Goal: Transaction & Acquisition: Purchase product/service

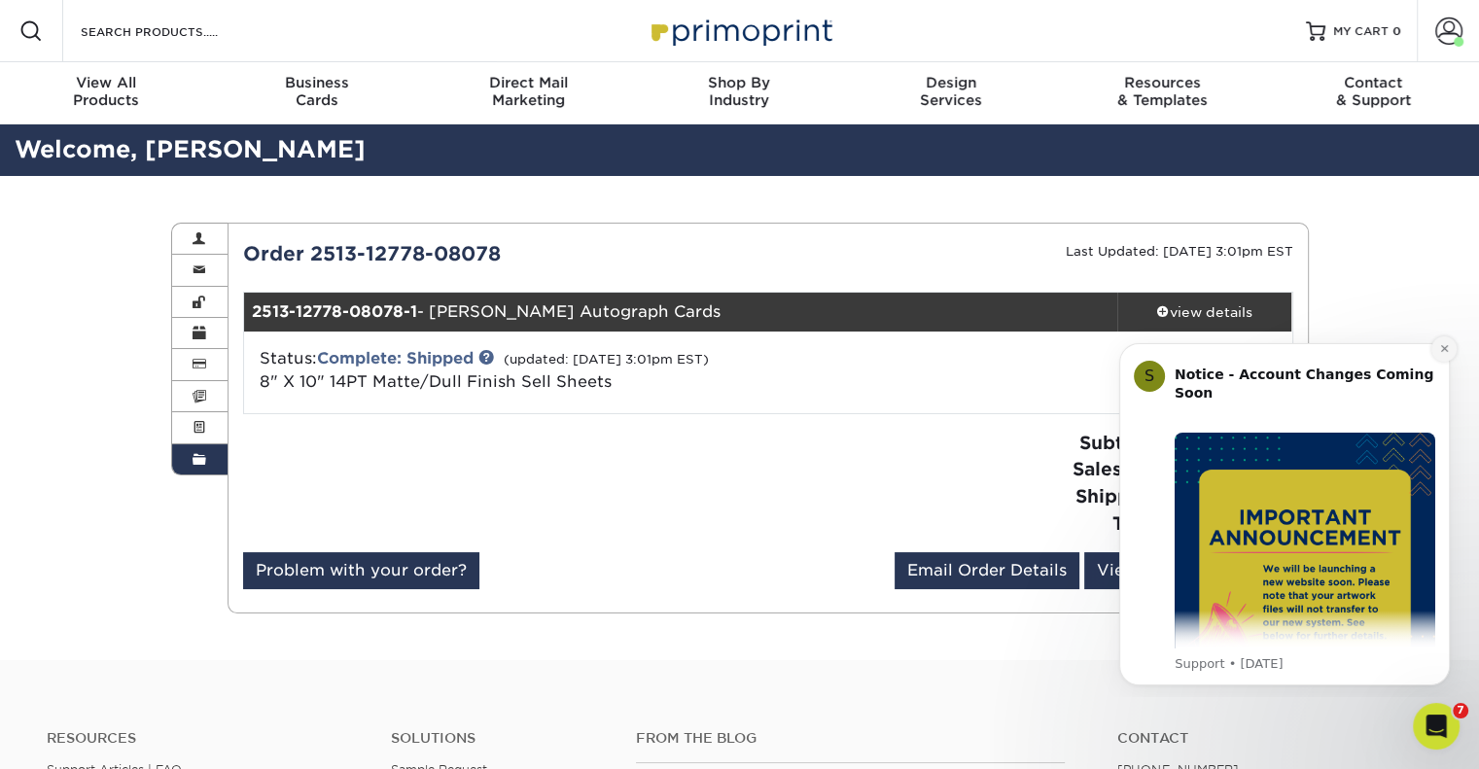
click at [1446, 350] on icon "Dismiss notification" at bounding box center [1443, 348] width 7 height 7
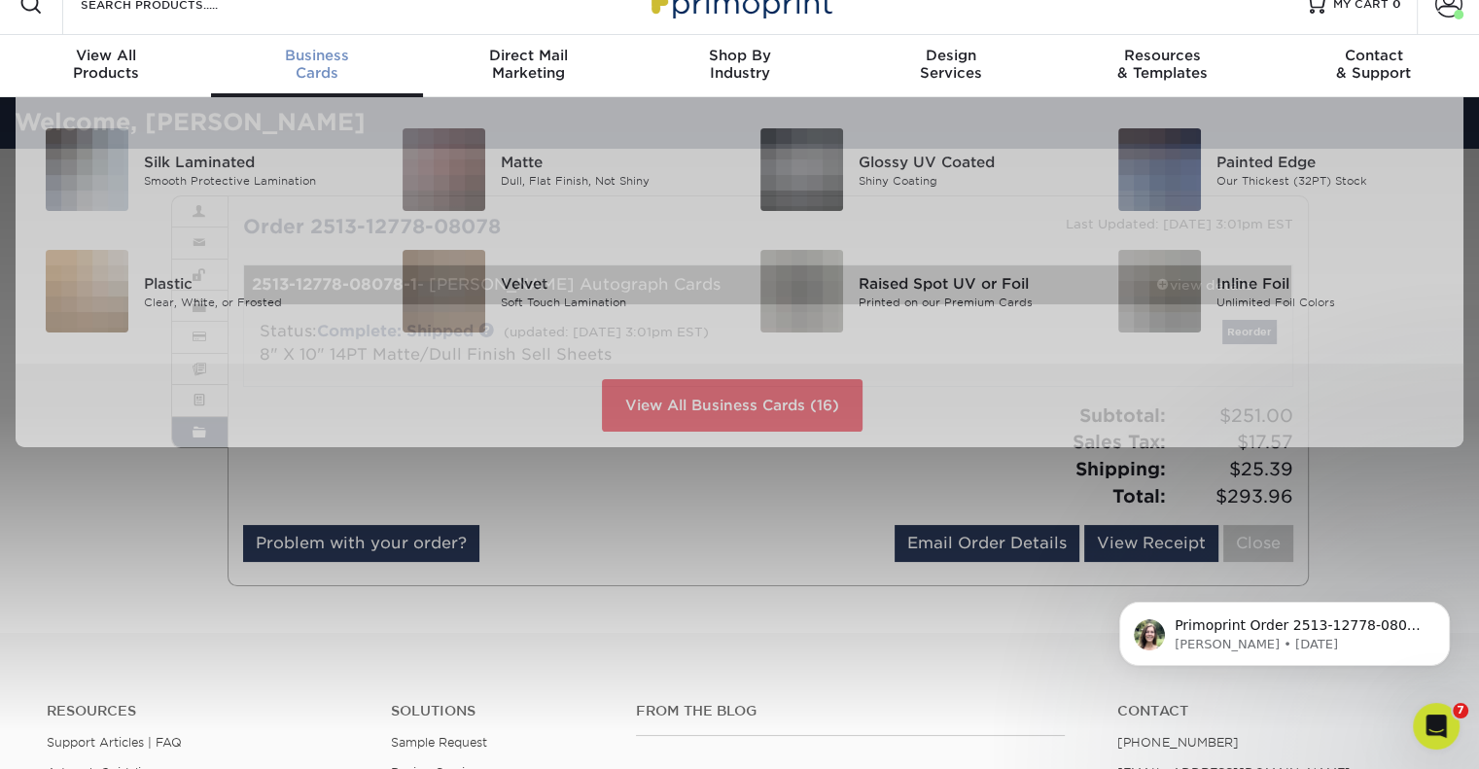
scroll to position [28, 0]
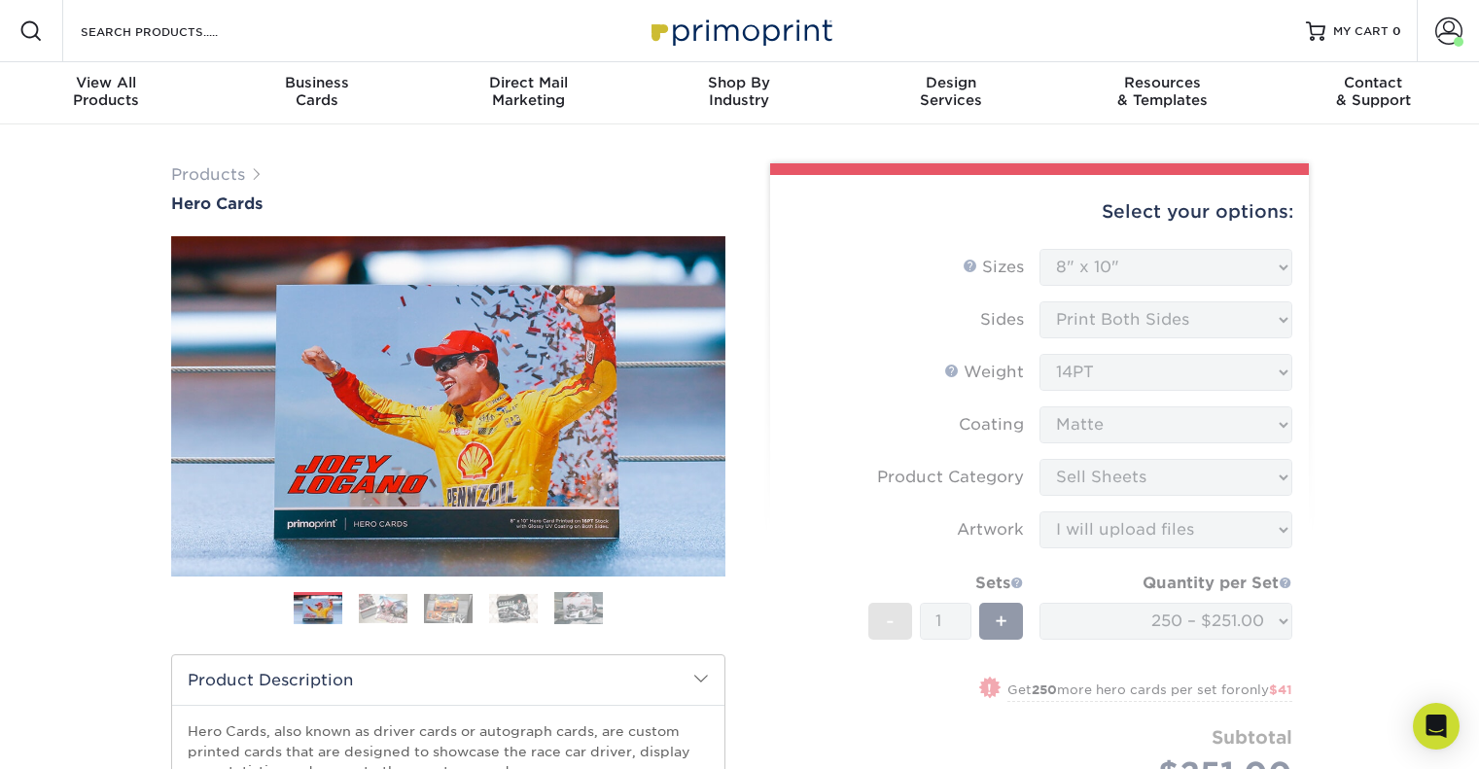
select select "8.00x10.00"
select select "eddd4a87-9082-47bb-843b-3bca55f6c842"
select select "upload"
select select "250 – $251.00"
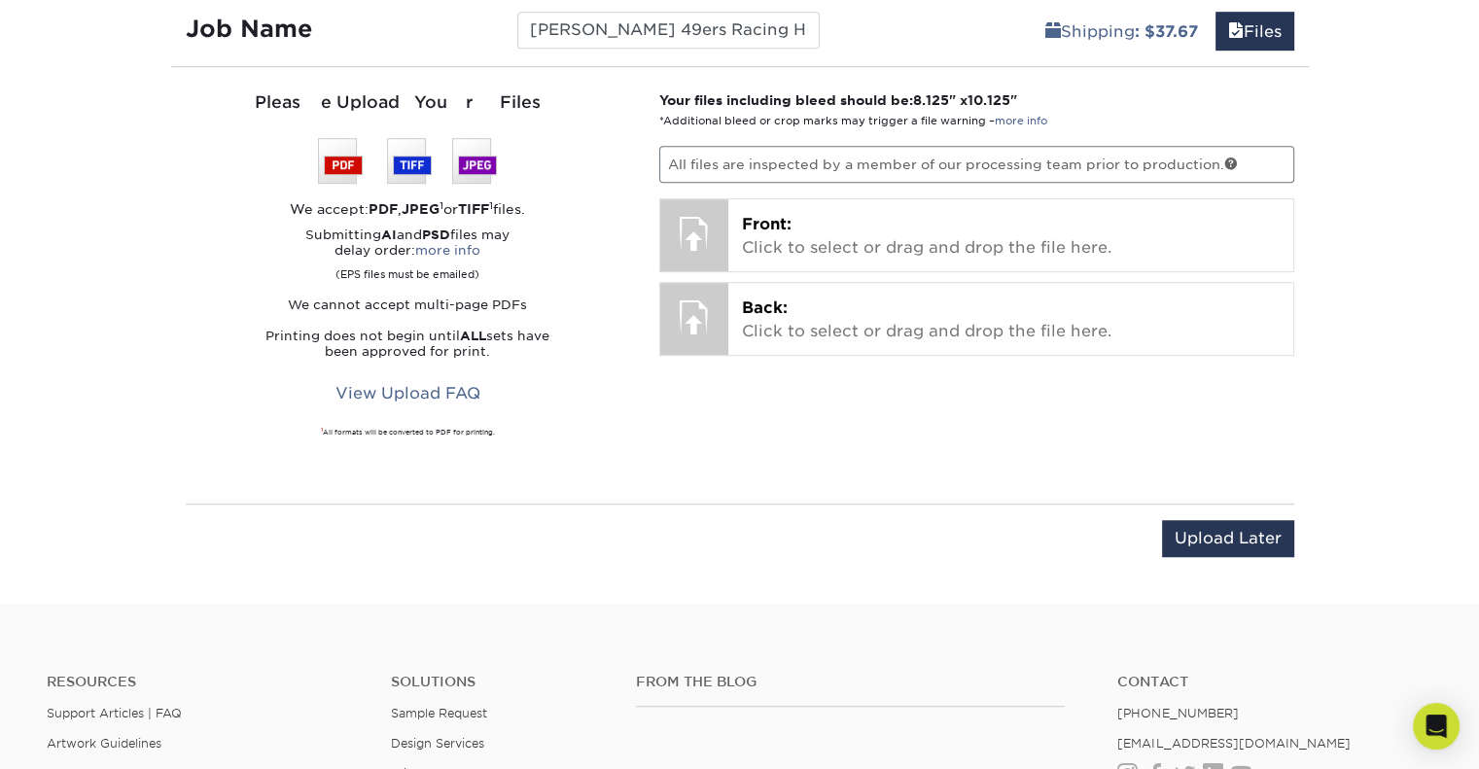
scroll to position [1226, 0]
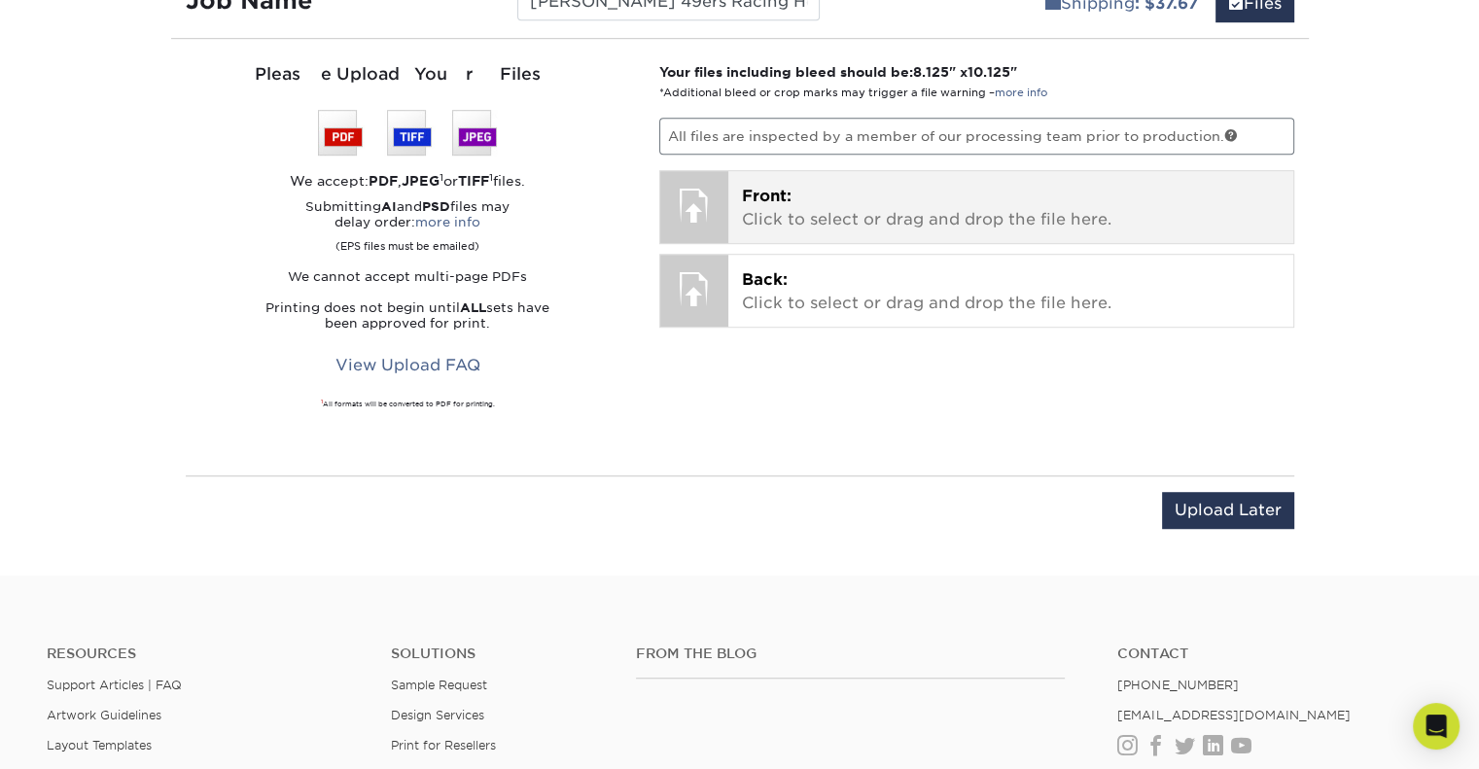
click at [845, 193] on p "Front: Click to select or drag and drop the file here." at bounding box center [1011, 208] width 538 height 47
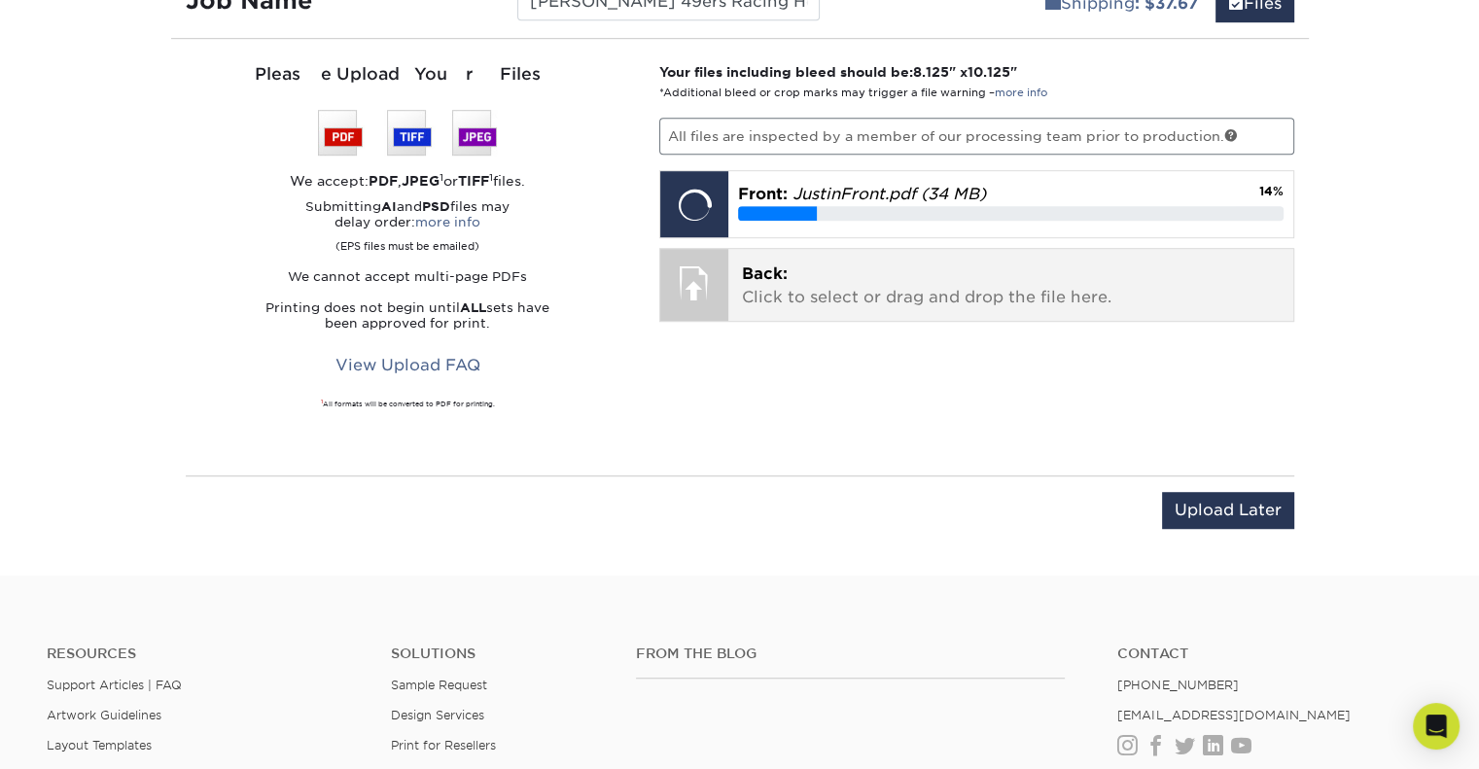
click at [822, 286] on p "Back: Click to select or drag and drop the file here." at bounding box center [1011, 286] width 538 height 47
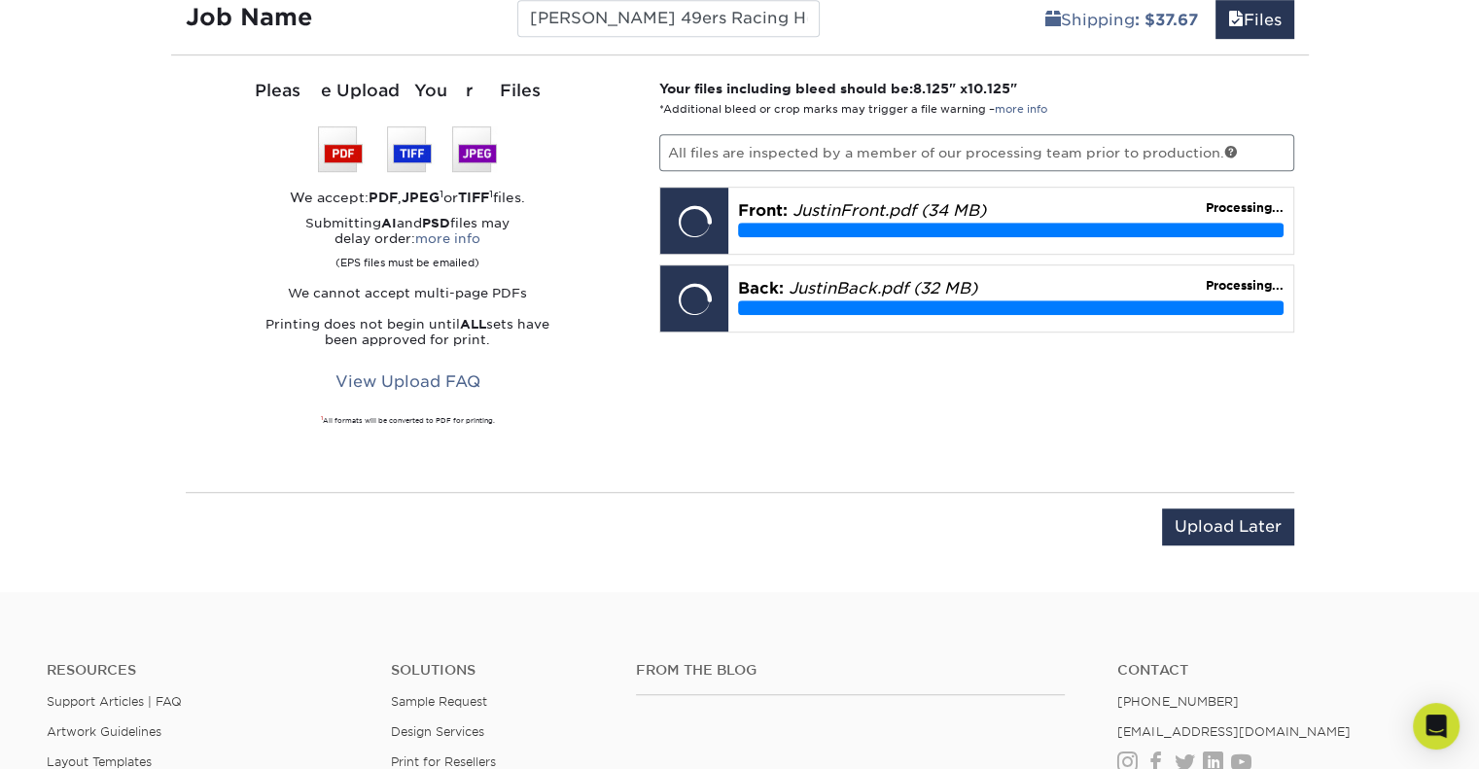
scroll to position [1210, 0]
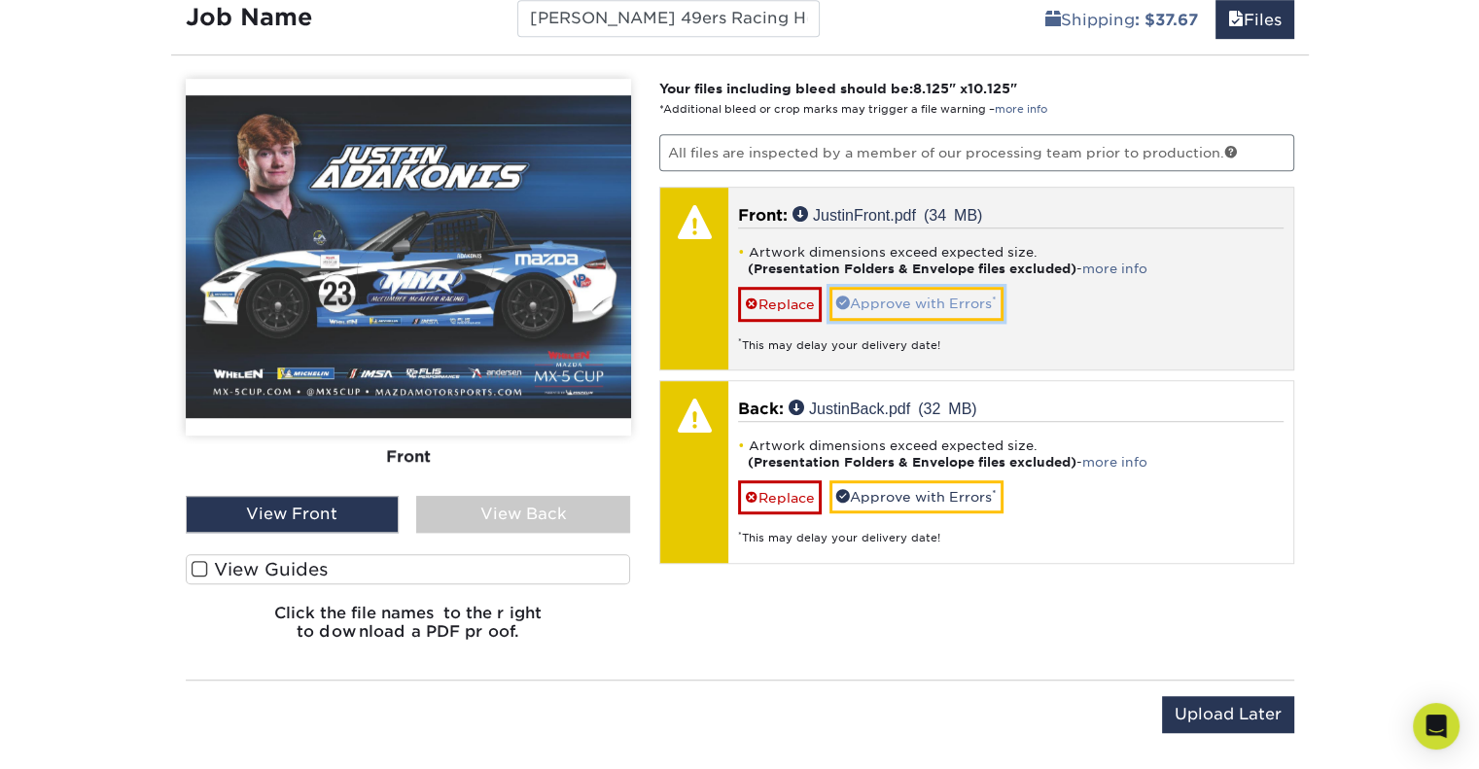
click at [960, 302] on link "Approve with Errors *" at bounding box center [916, 303] width 174 height 33
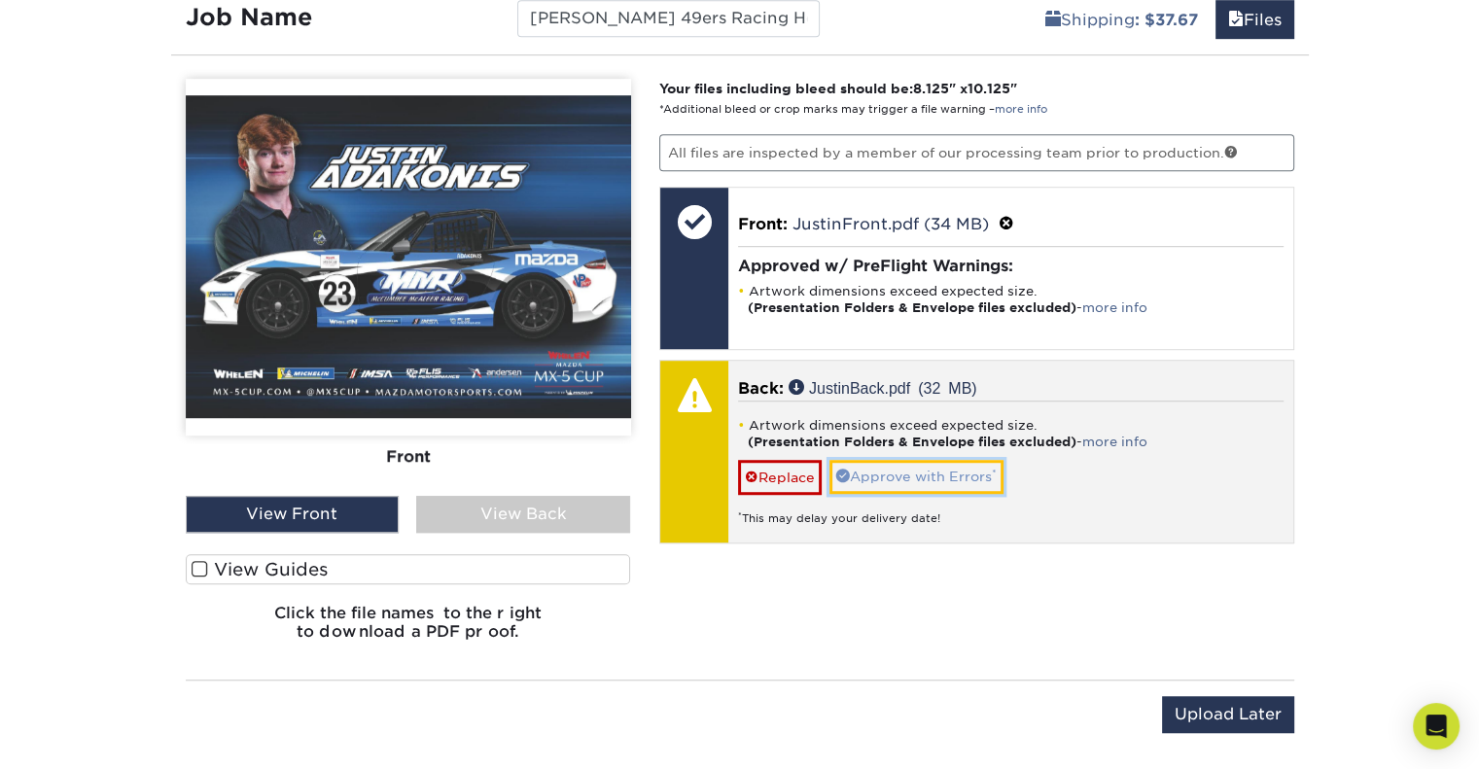
click at [965, 473] on link "Approve with Errors *" at bounding box center [916, 476] width 174 height 33
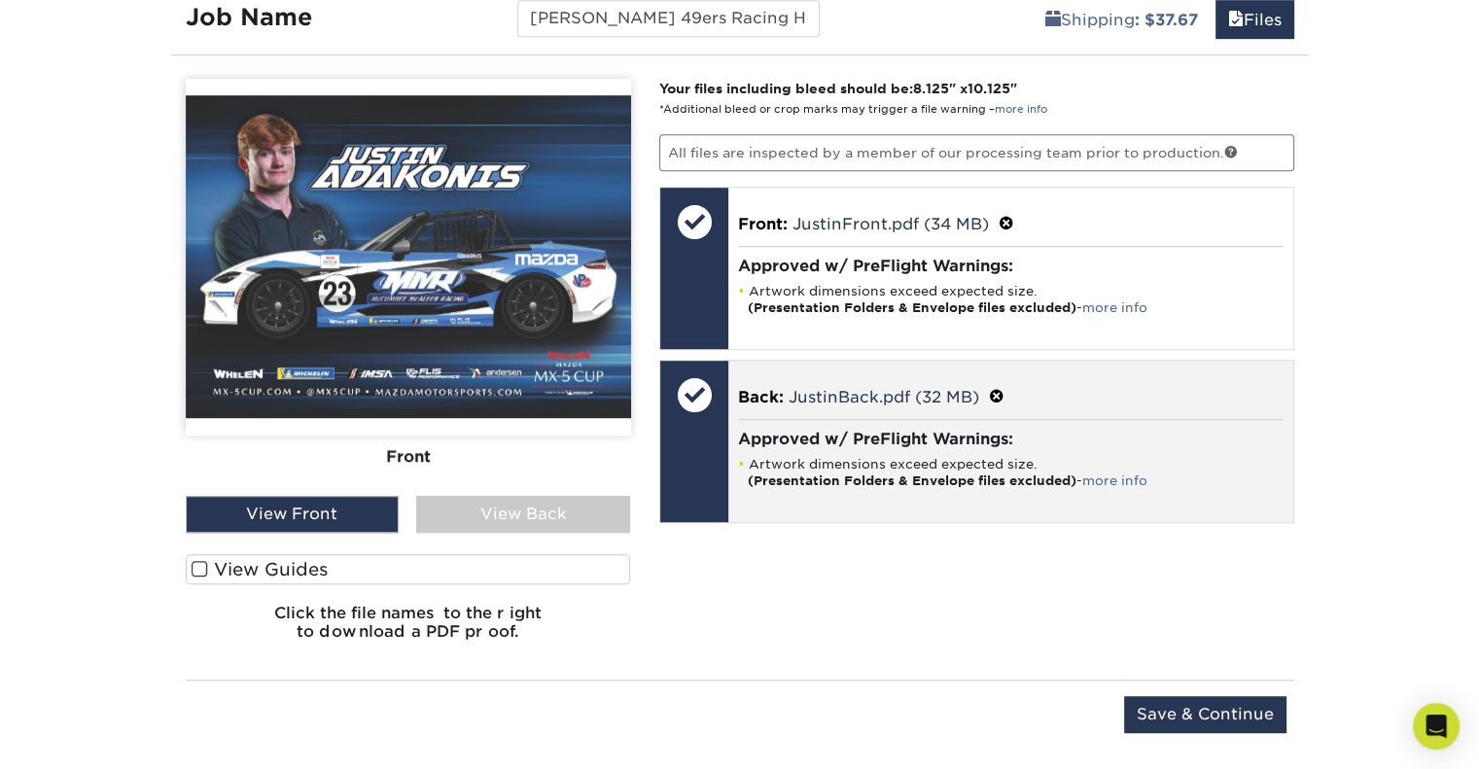
click at [775, 430] on h4 "Approved w/ PreFlight Warnings:" at bounding box center [1010, 439] width 545 height 18
click at [756, 388] on span "Back:" at bounding box center [761, 397] width 46 height 18
click at [682, 419] on div at bounding box center [694, 395] width 68 height 68
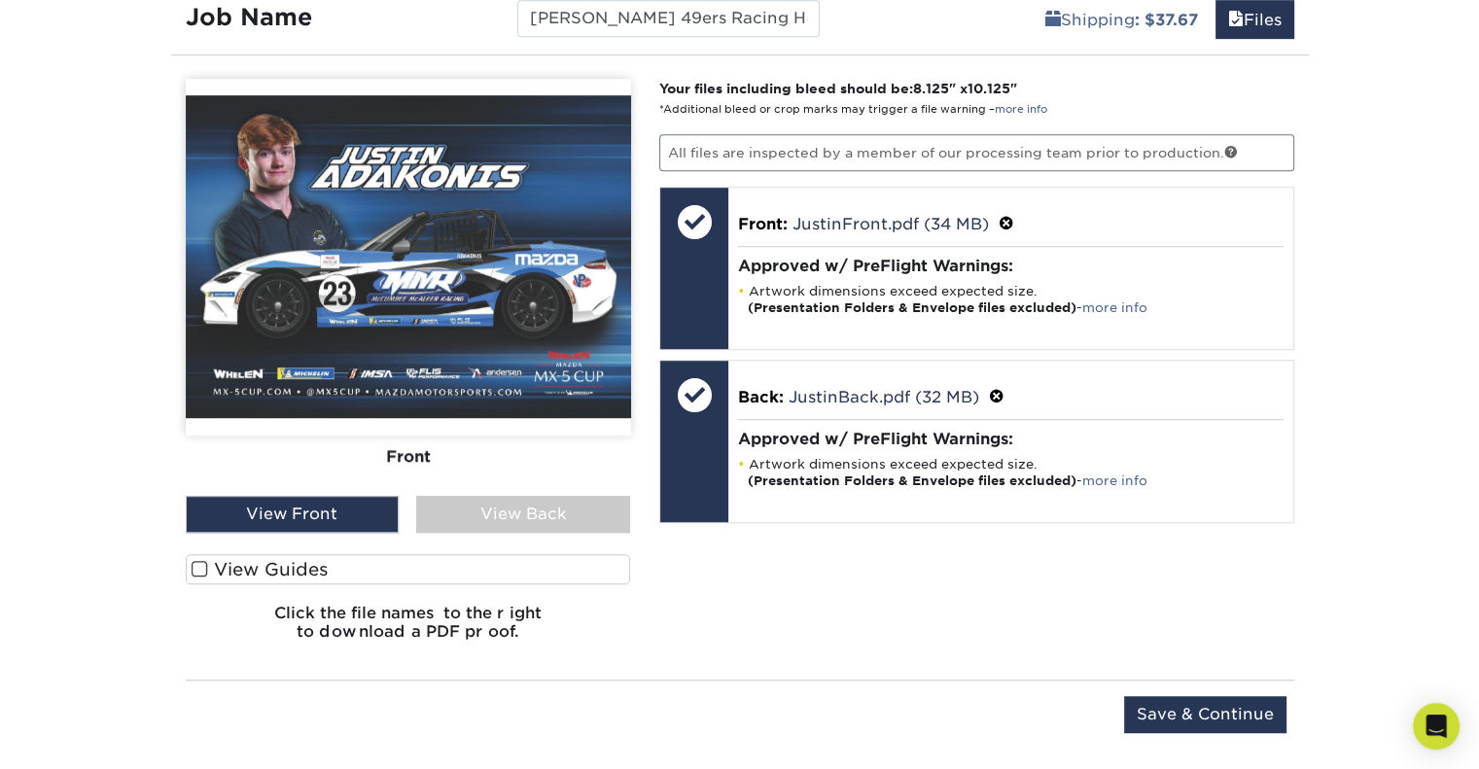
click at [474, 516] on div "View Back" at bounding box center [523, 514] width 214 height 37
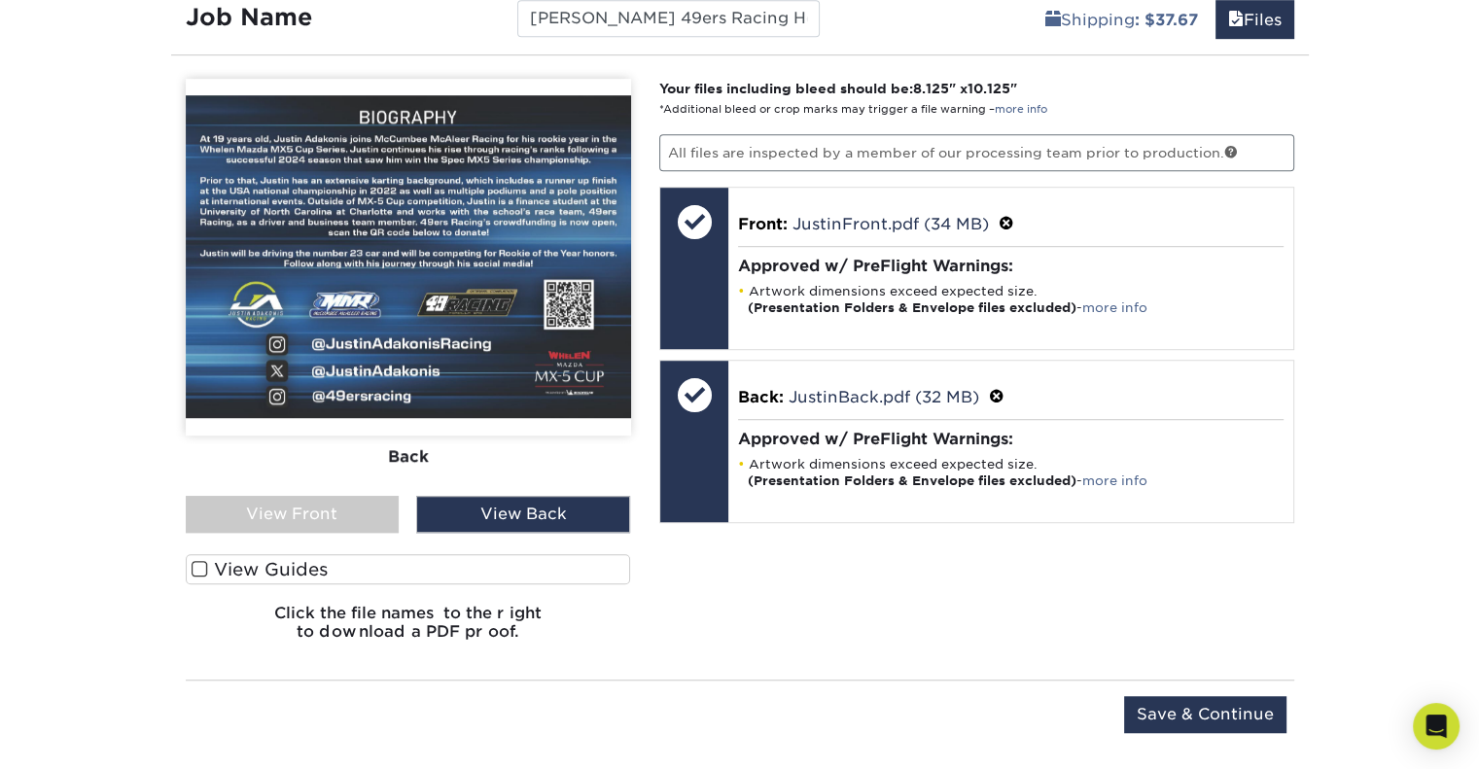
click at [362, 516] on div "View Front" at bounding box center [293, 514] width 214 height 37
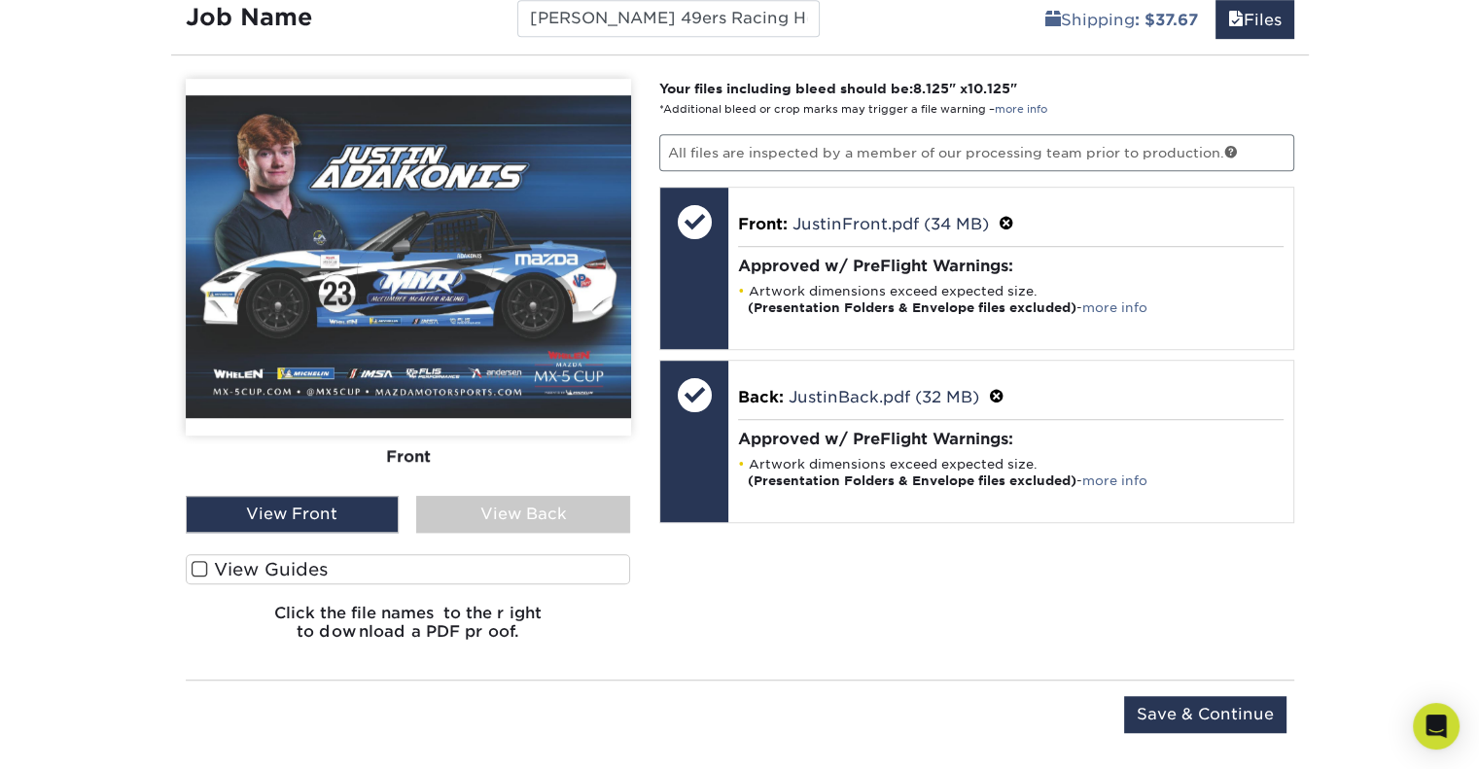
click at [544, 512] on div "View Back" at bounding box center [523, 514] width 214 height 37
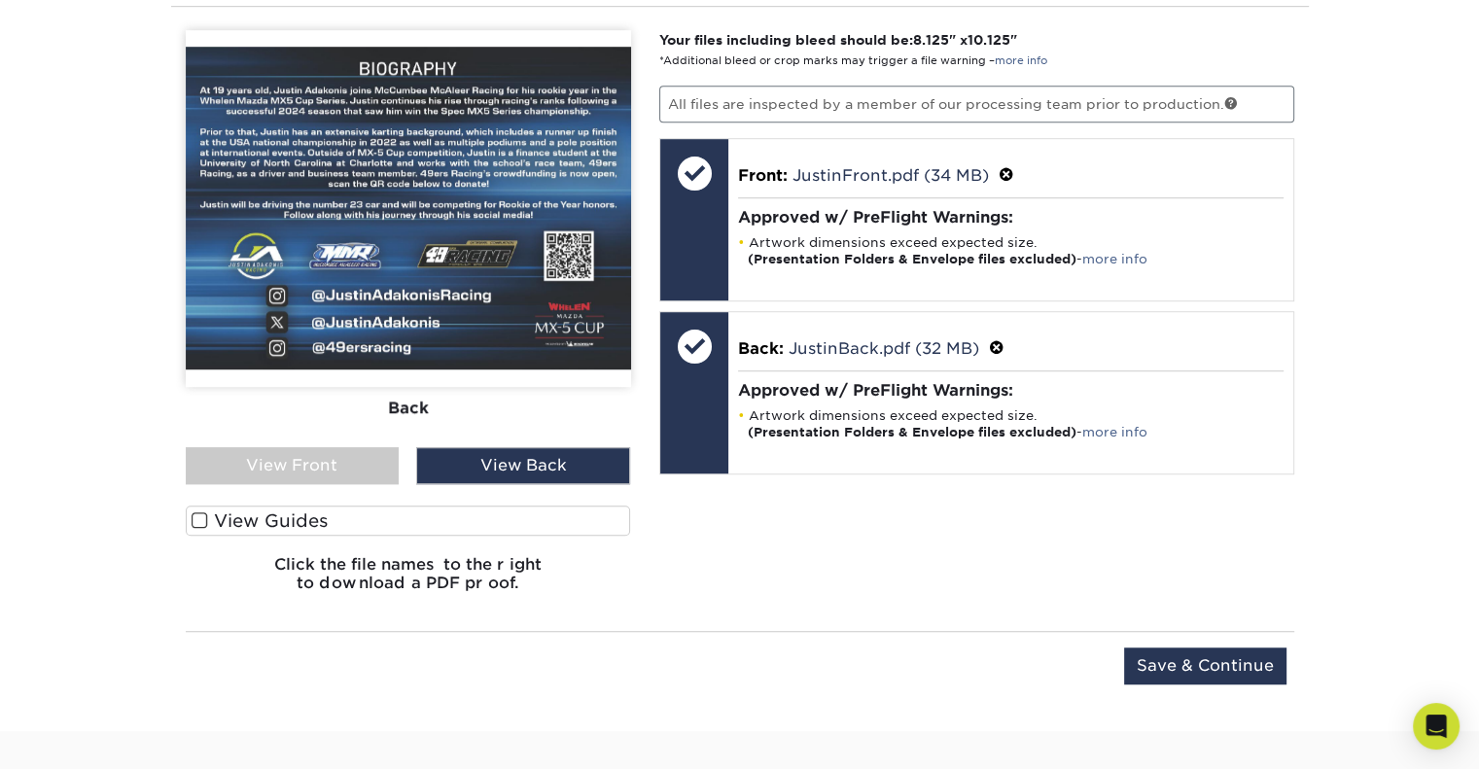
scroll to position [1261, 0]
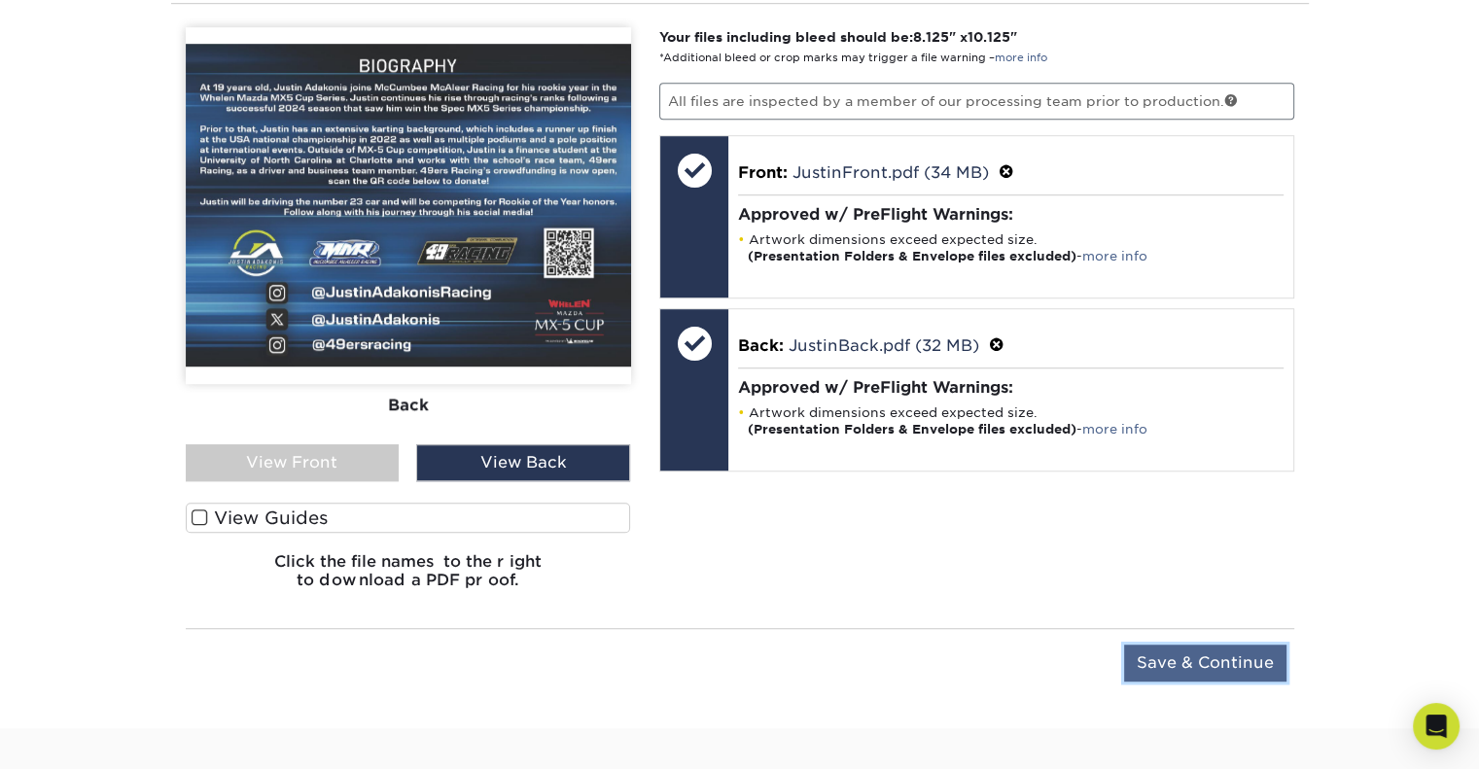
click at [1203, 647] on input "Save & Continue" at bounding box center [1205, 663] width 162 height 37
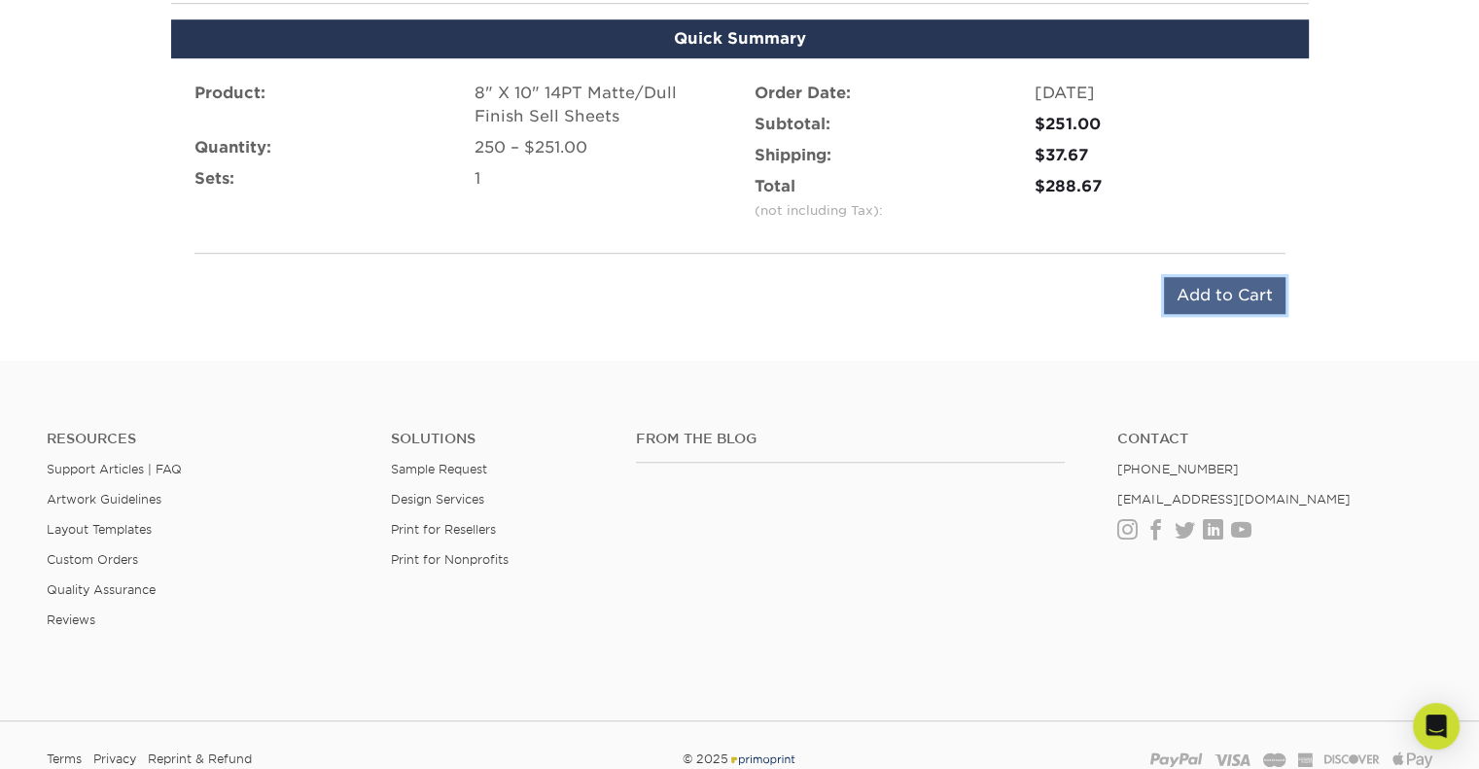
click at [1181, 292] on input "Add to Cart" at bounding box center [1225, 295] width 122 height 37
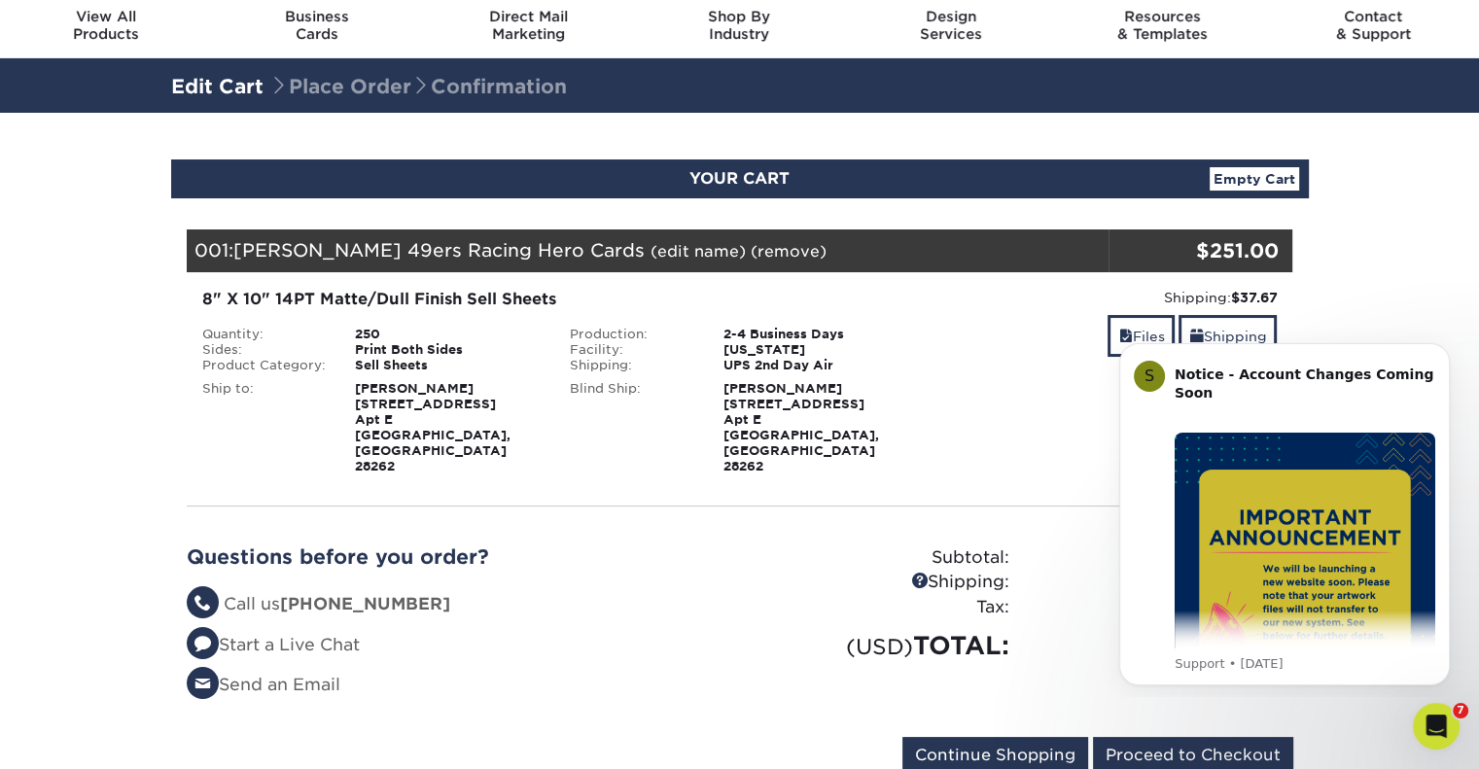
scroll to position [69, 0]
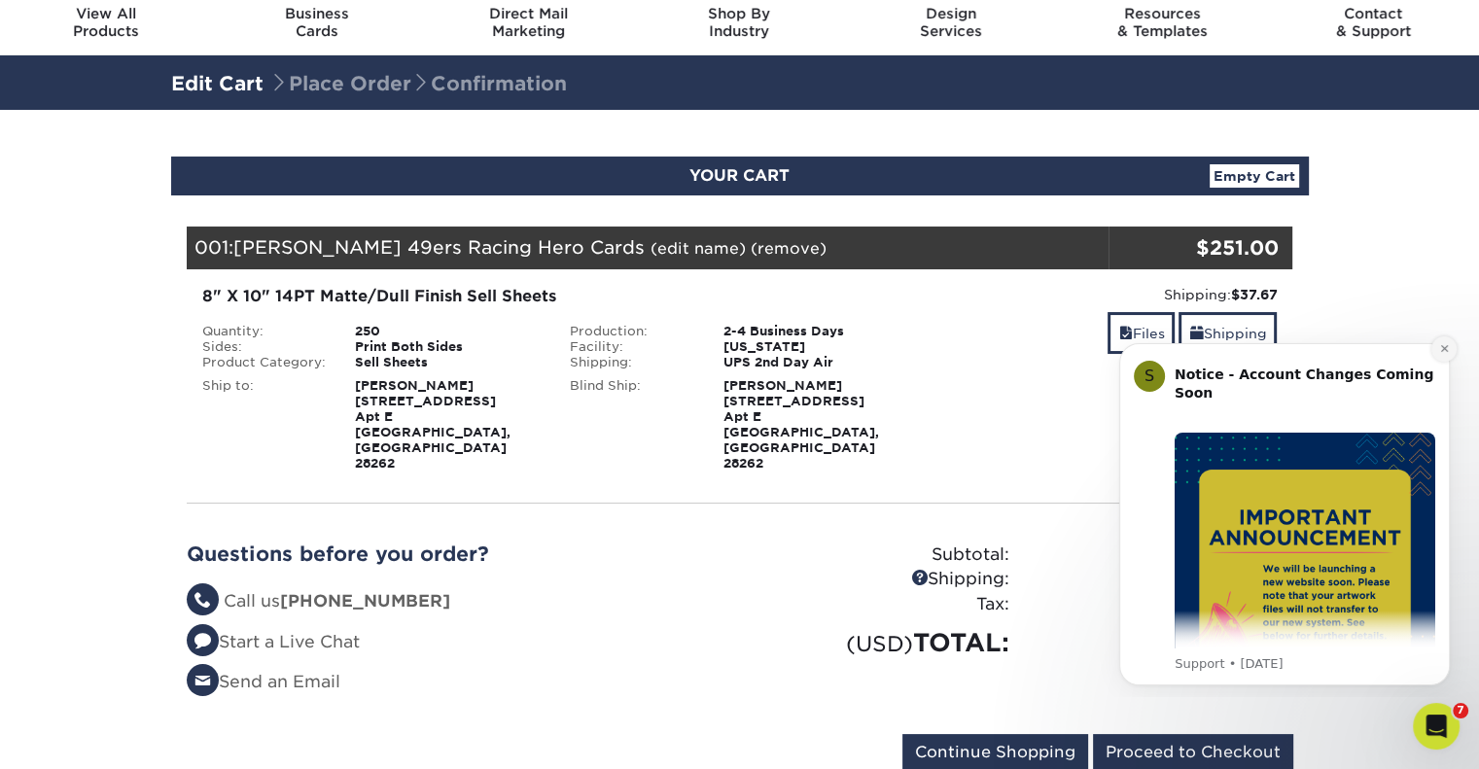
click at [1444, 355] on button "Dismiss notification" at bounding box center [1443, 348] width 25 height 25
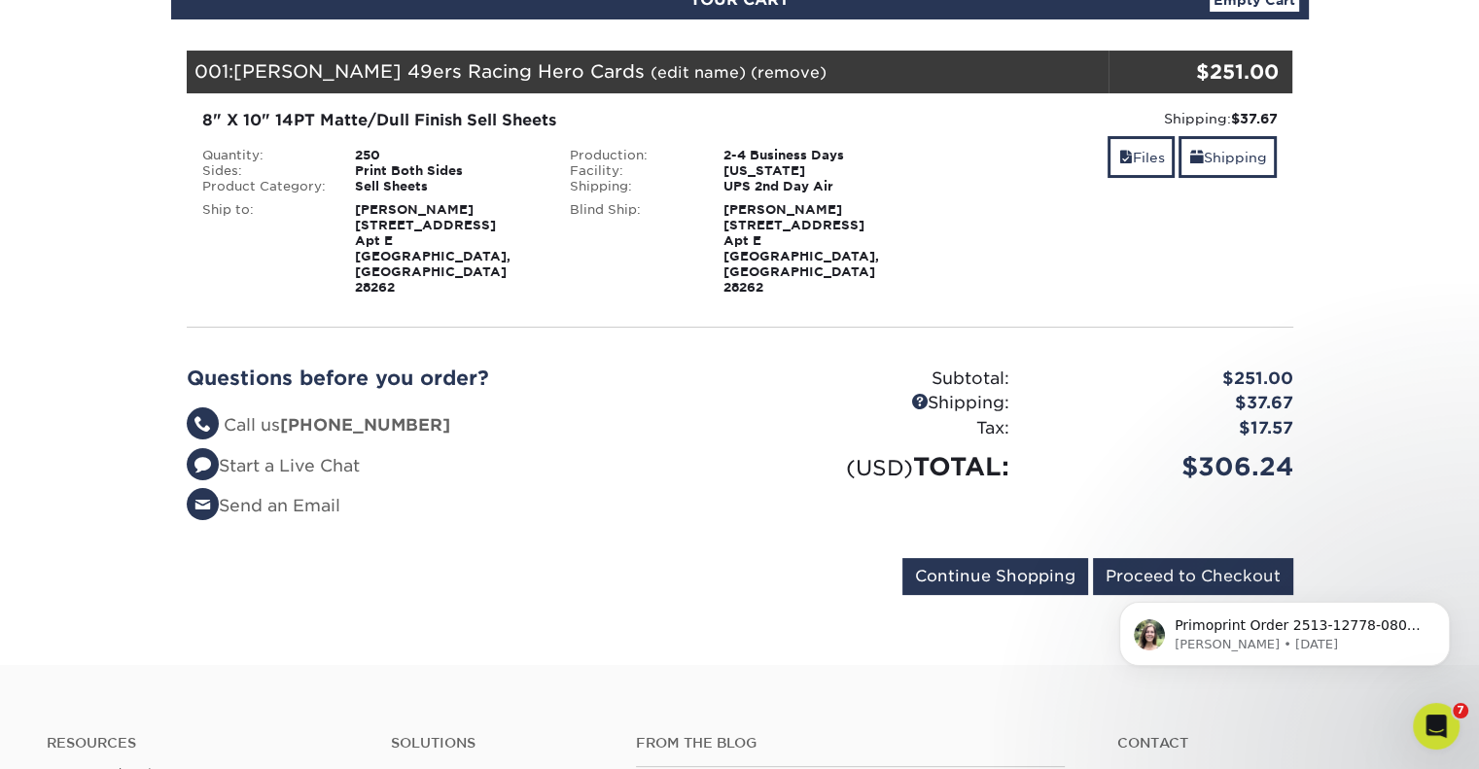
scroll to position [247, 0]
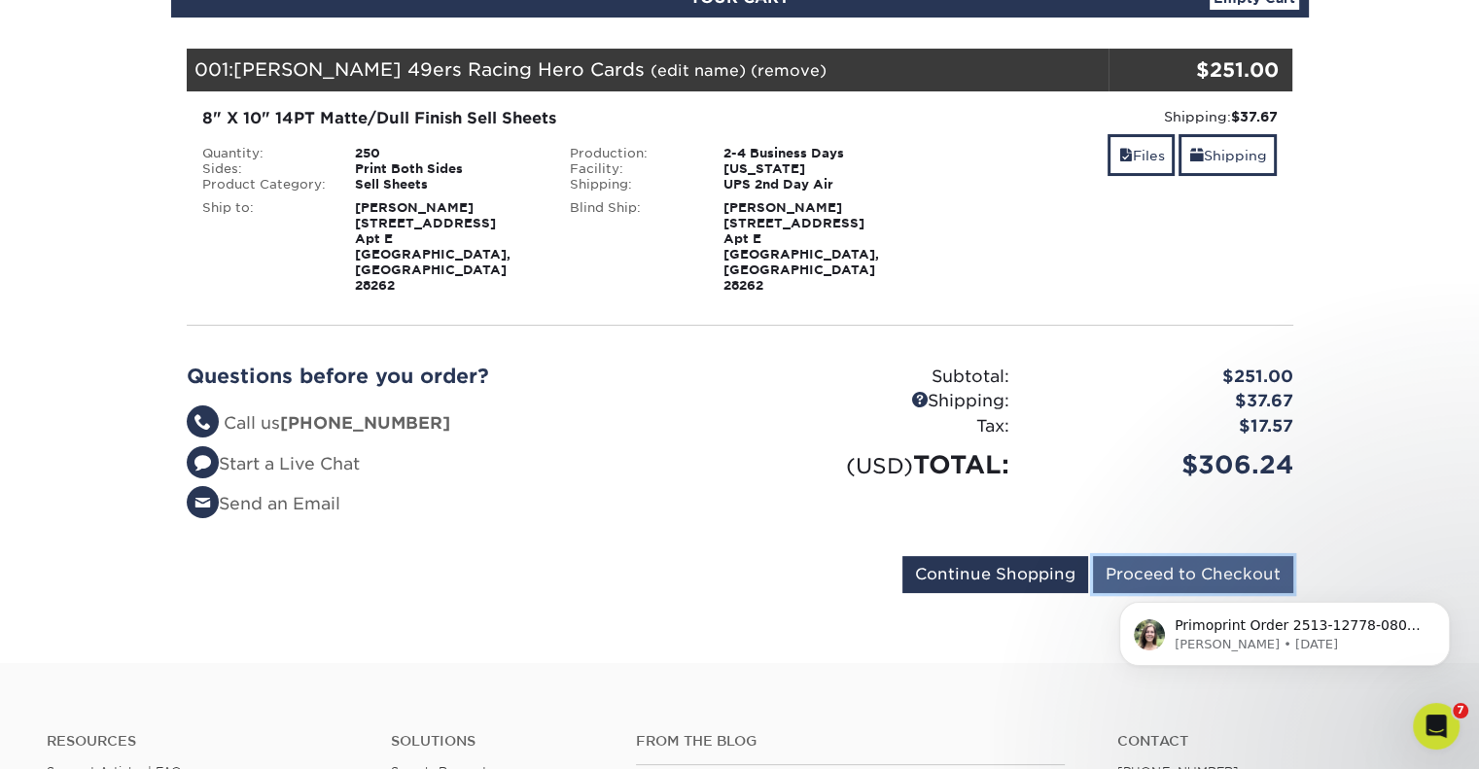
click at [1179, 556] on input "Proceed to Checkout" at bounding box center [1193, 574] width 200 height 37
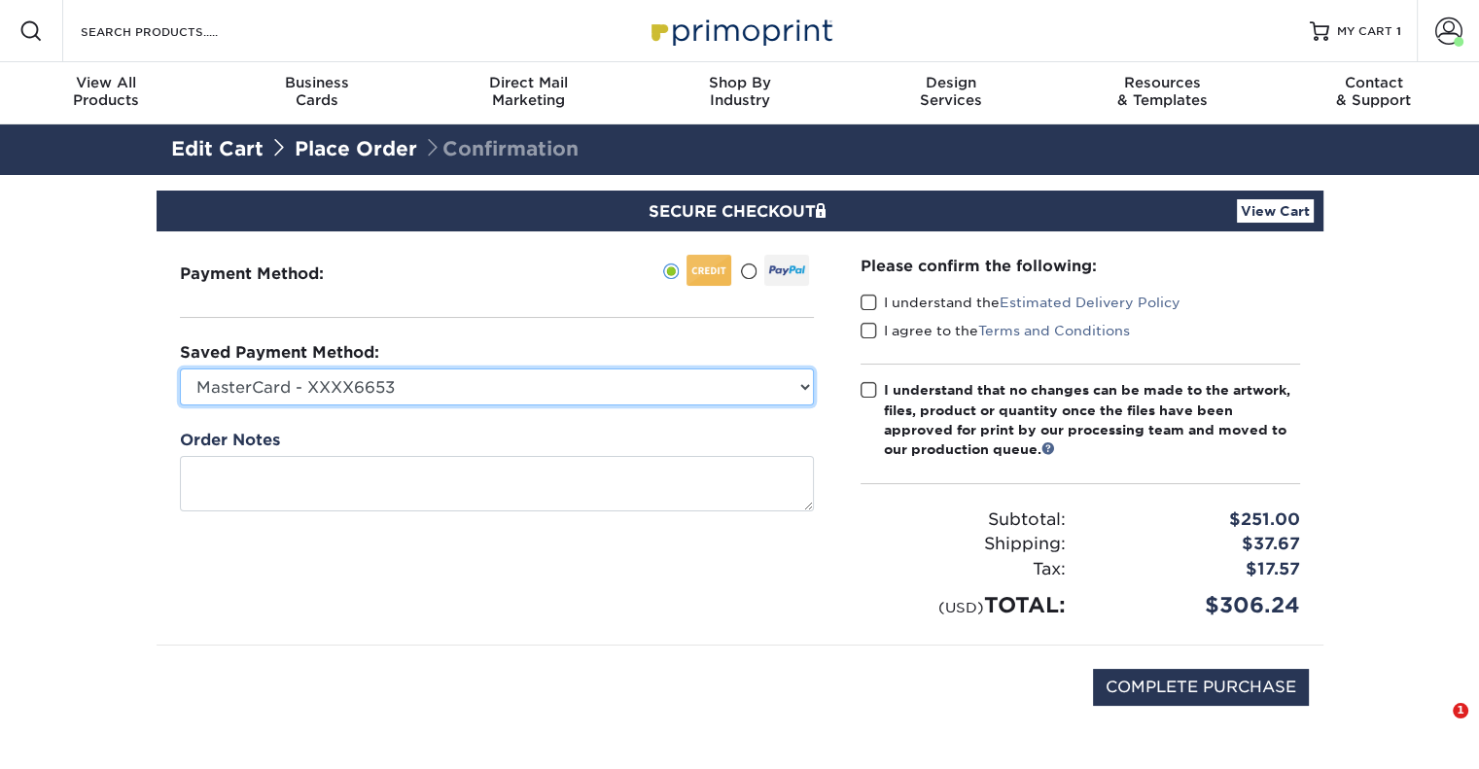
click at [599, 396] on select "MasterCard - XXXX6653 New Credit Card" at bounding box center [497, 386] width 634 height 37
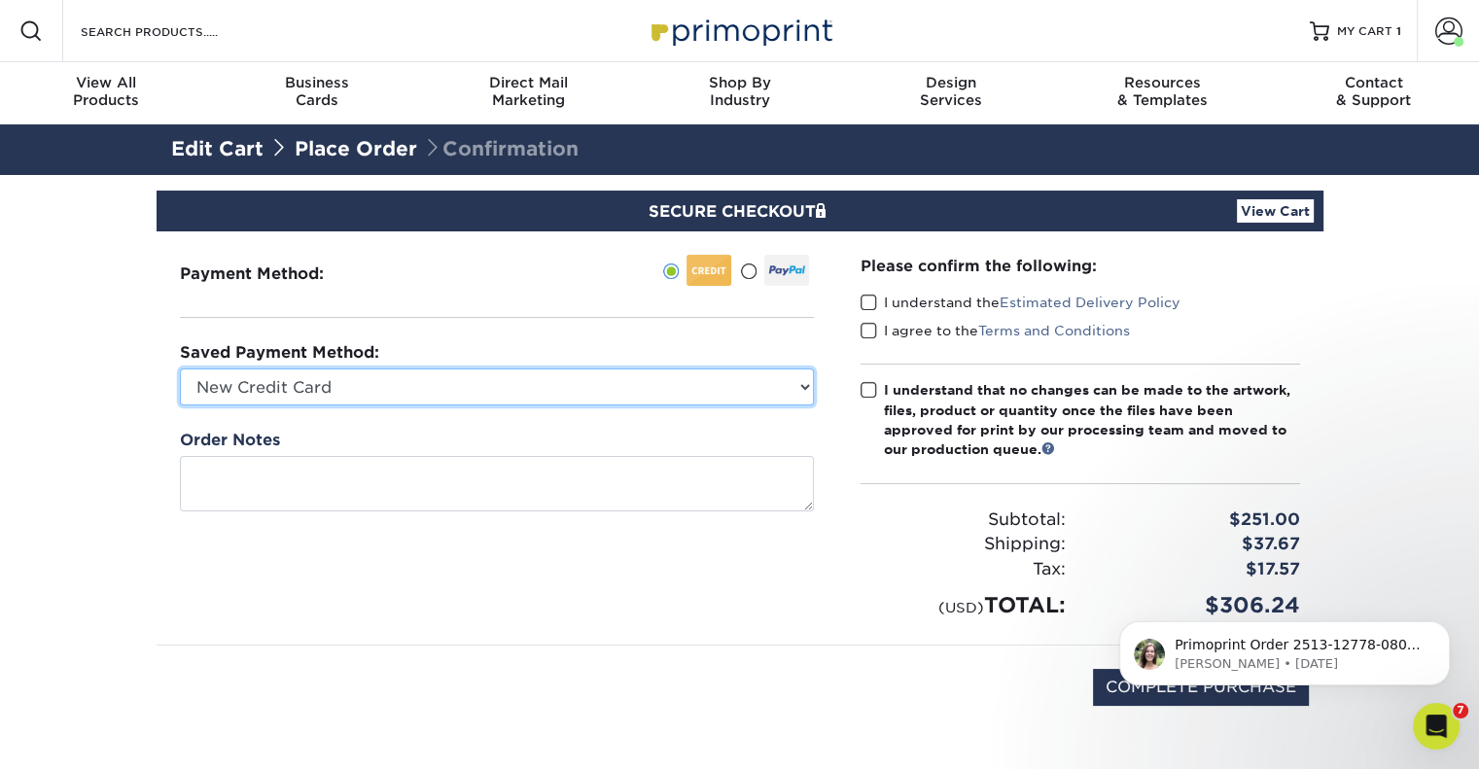
click at [180, 368] on select "MasterCard - XXXX6653 New Credit Card" at bounding box center [497, 386] width 634 height 37
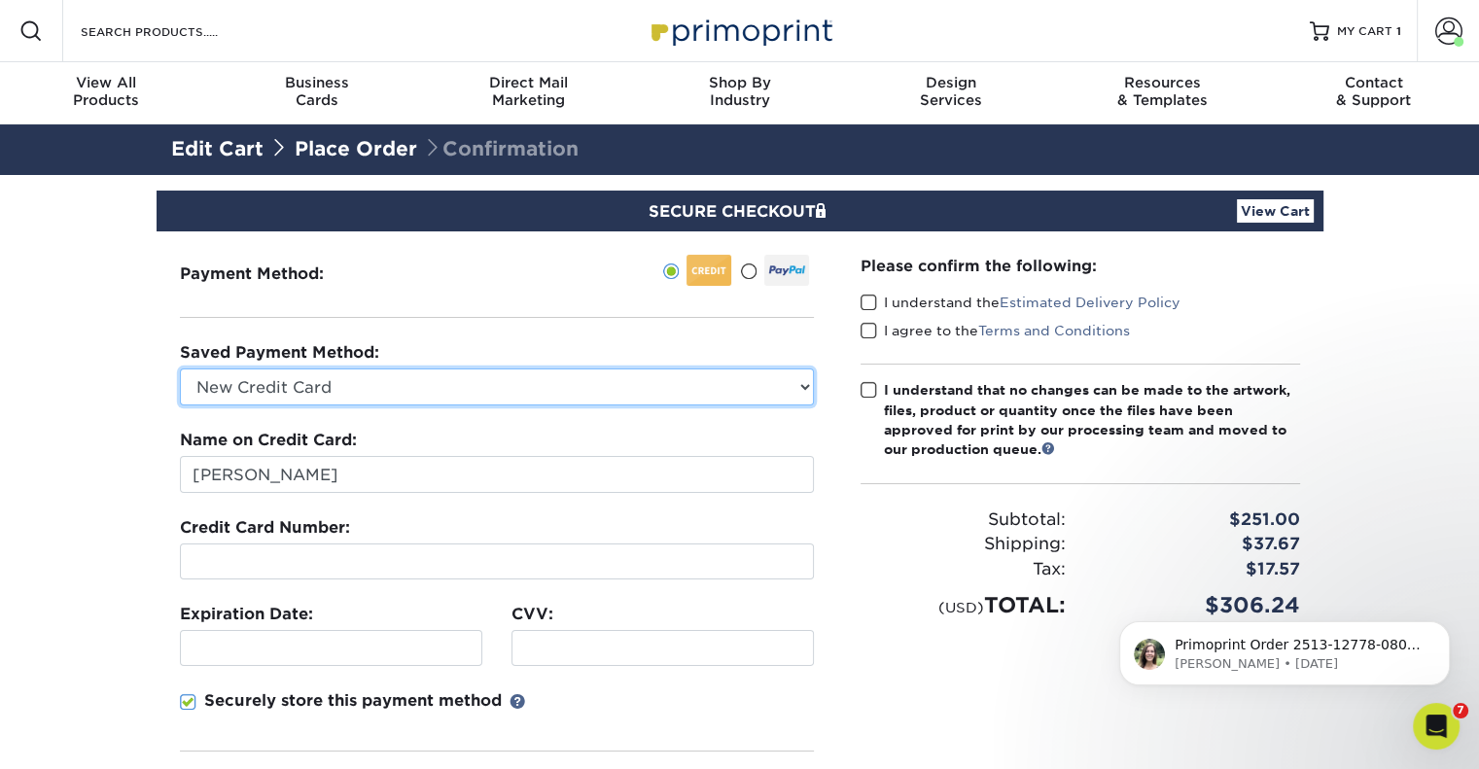
click at [475, 391] on select "MasterCard - XXXX6653 New Credit Card" at bounding box center [497, 386] width 634 height 37
select select "72302"
click at [180, 368] on select "MasterCard - XXXX6653 New Credit Card" at bounding box center [497, 386] width 634 height 37
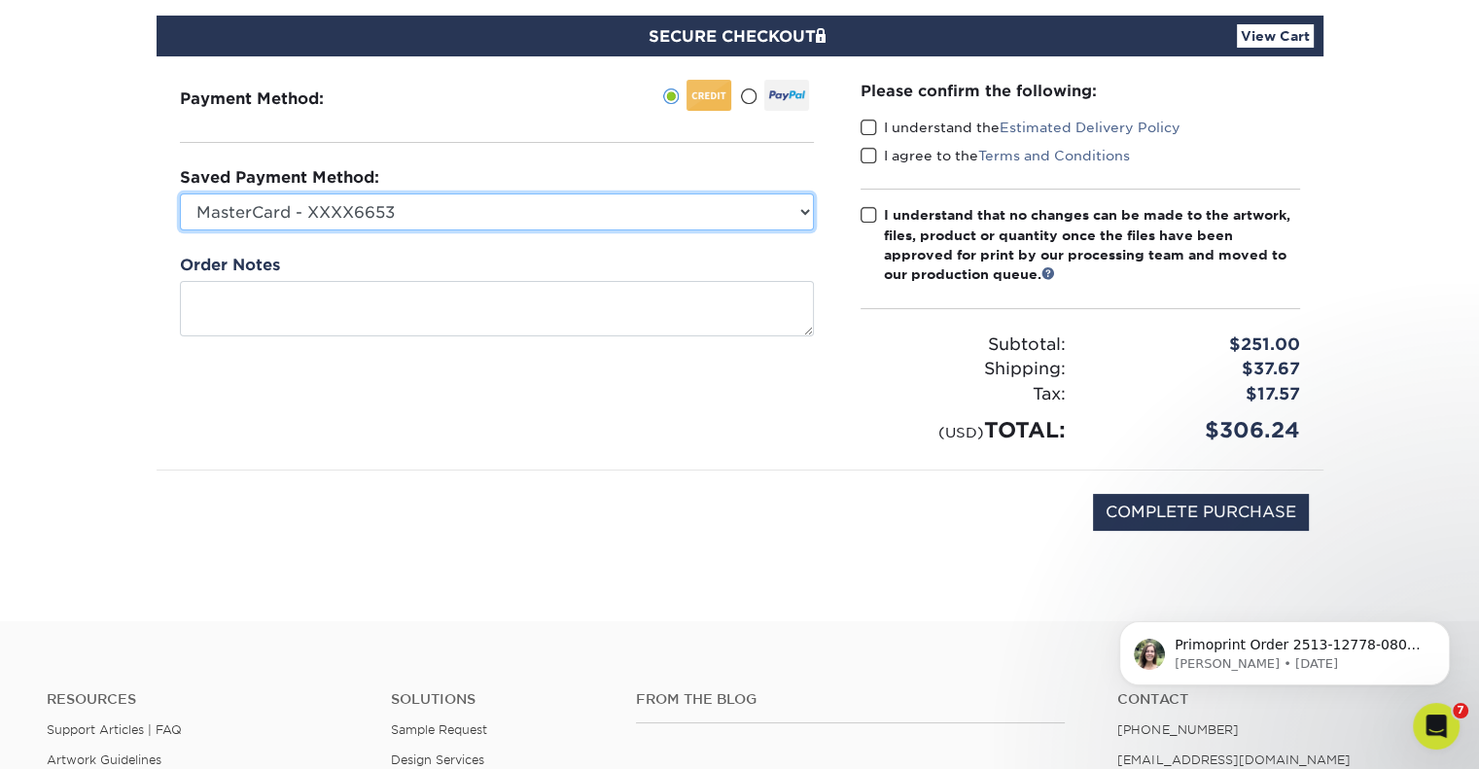
scroll to position [214, 0]
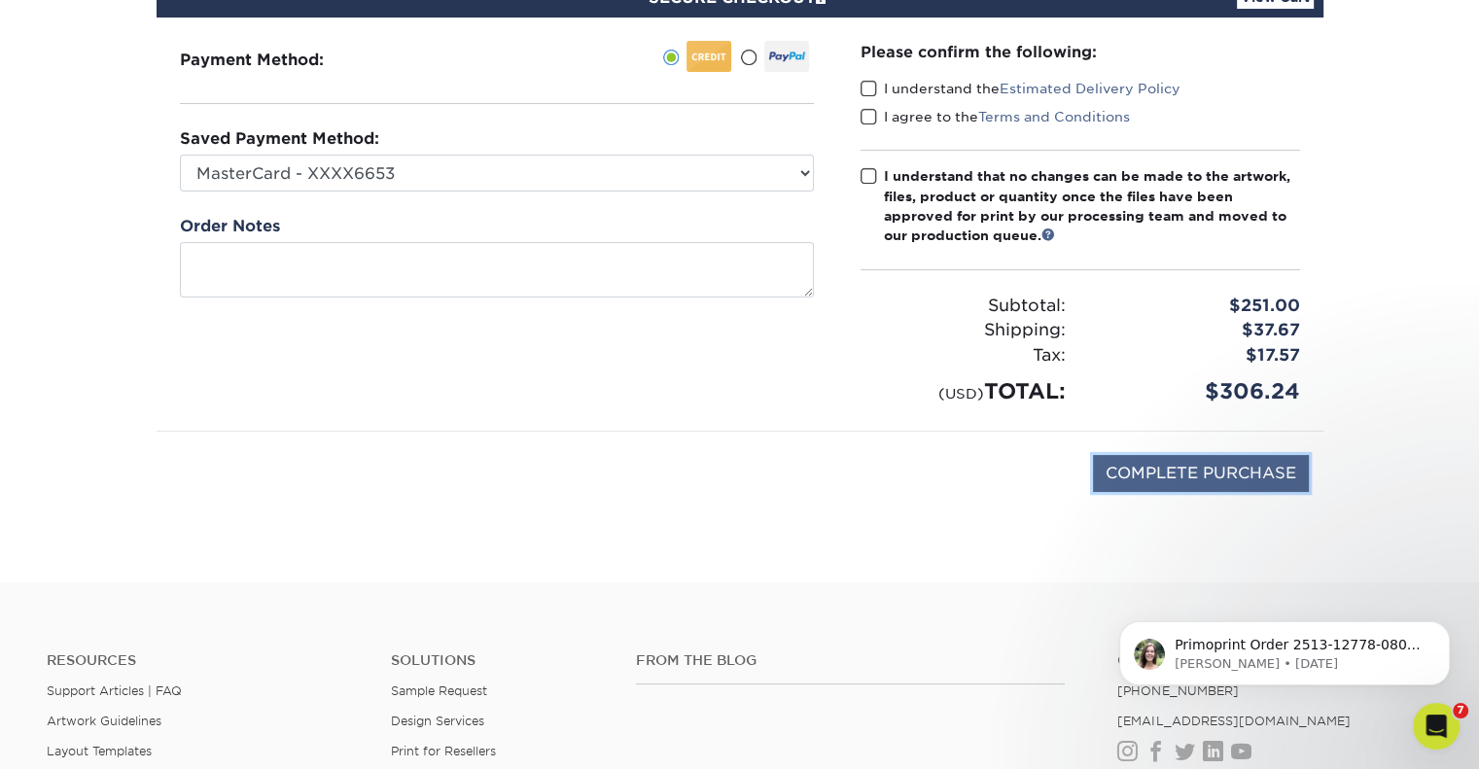
click at [1254, 470] on input "COMPLETE PURCHASE" at bounding box center [1201, 473] width 216 height 37
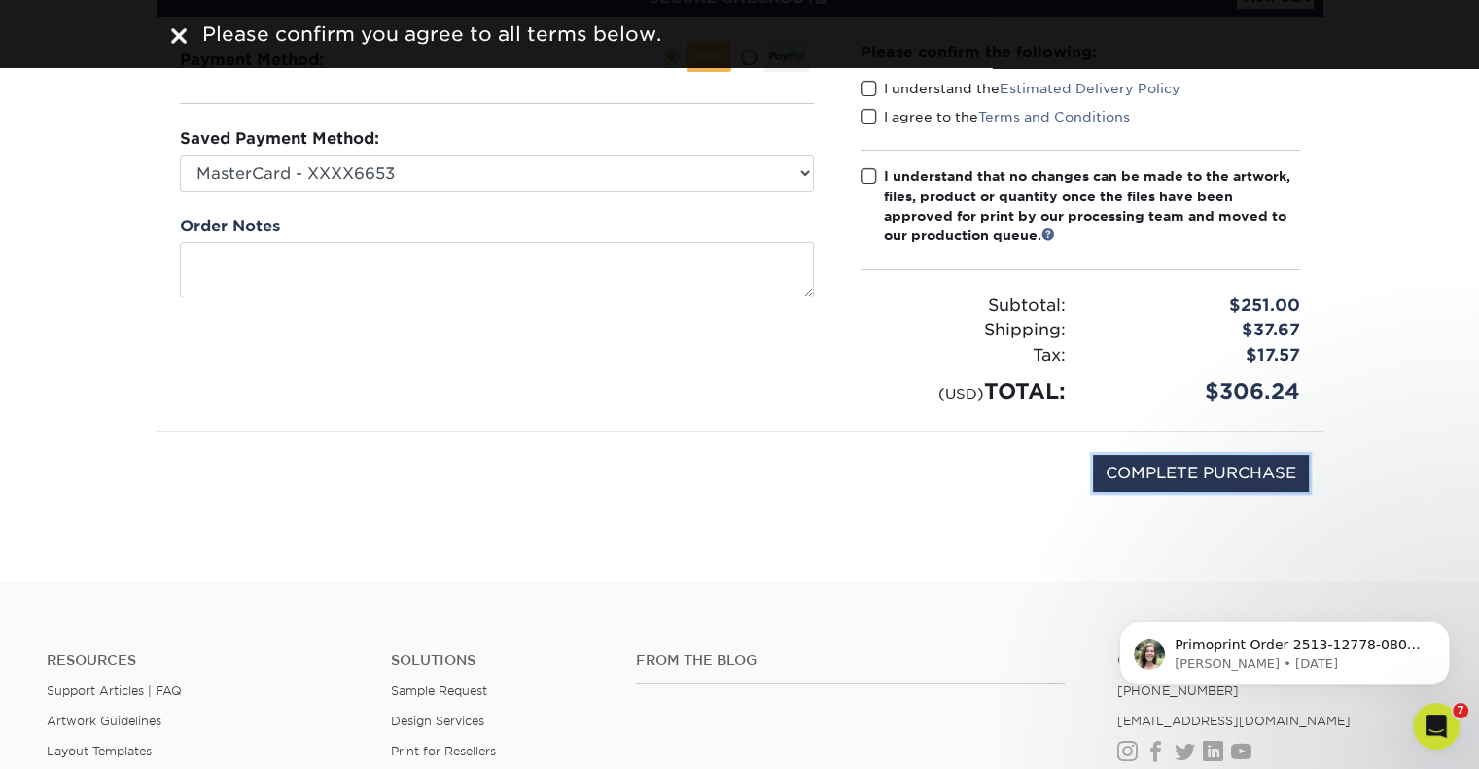
scroll to position [159, 0]
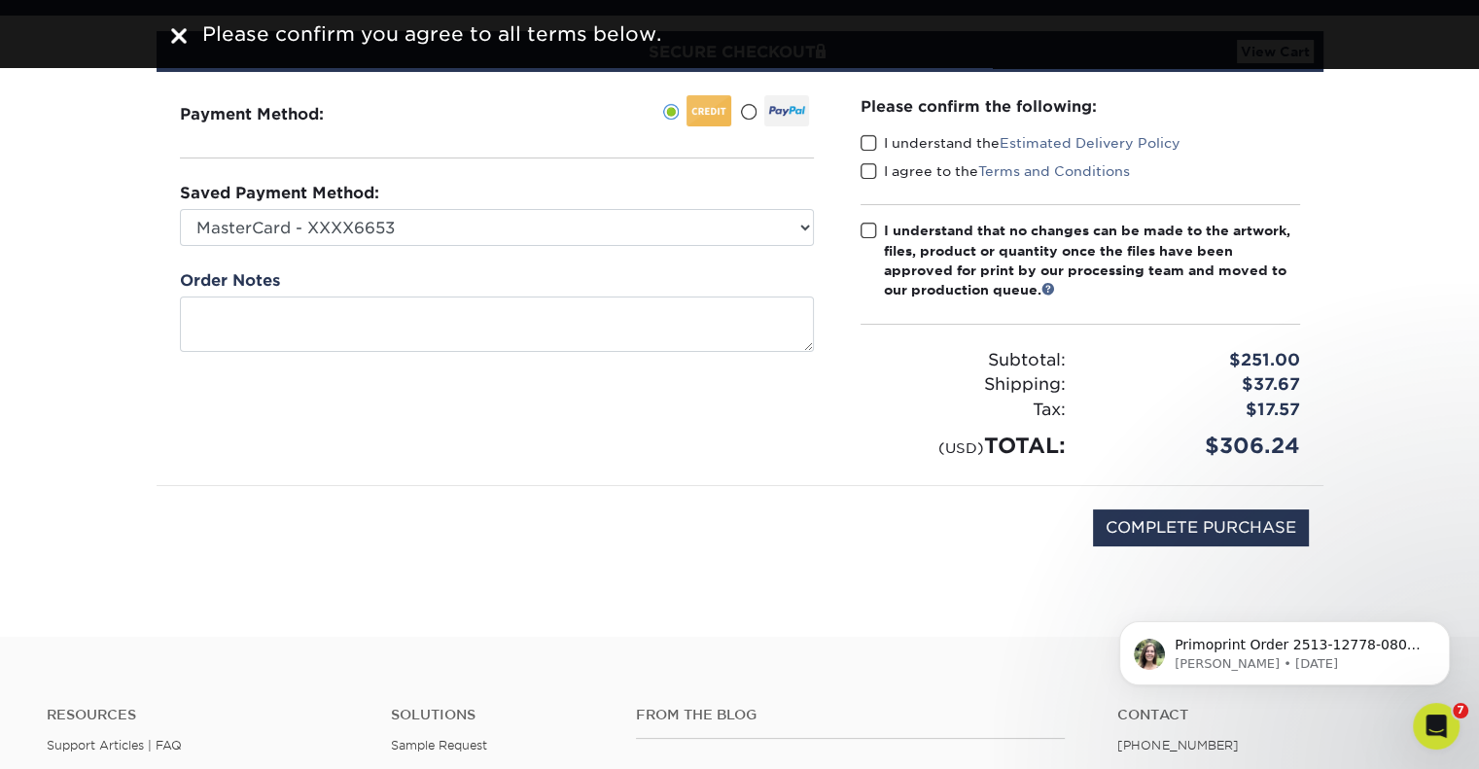
click at [903, 221] on div "I understand that no changes can be made to the artwork, files, product or quan…" at bounding box center [1092, 261] width 416 height 80
click at [0, 0] on input "I understand that no changes can be made to the artwork, files, product or quan…" at bounding box center [0, 0] width 0 height 0
click at [903, 221] on div "I understand that no changes can be made to the artwork, files, product or quan…" at bounding box center [1092, 261] width 416 height 80
click at [0, 0] on input "I understand that no changes can be made to the artwork, files, product or quan…" at bounding box center [0, 0] width 0 height 0
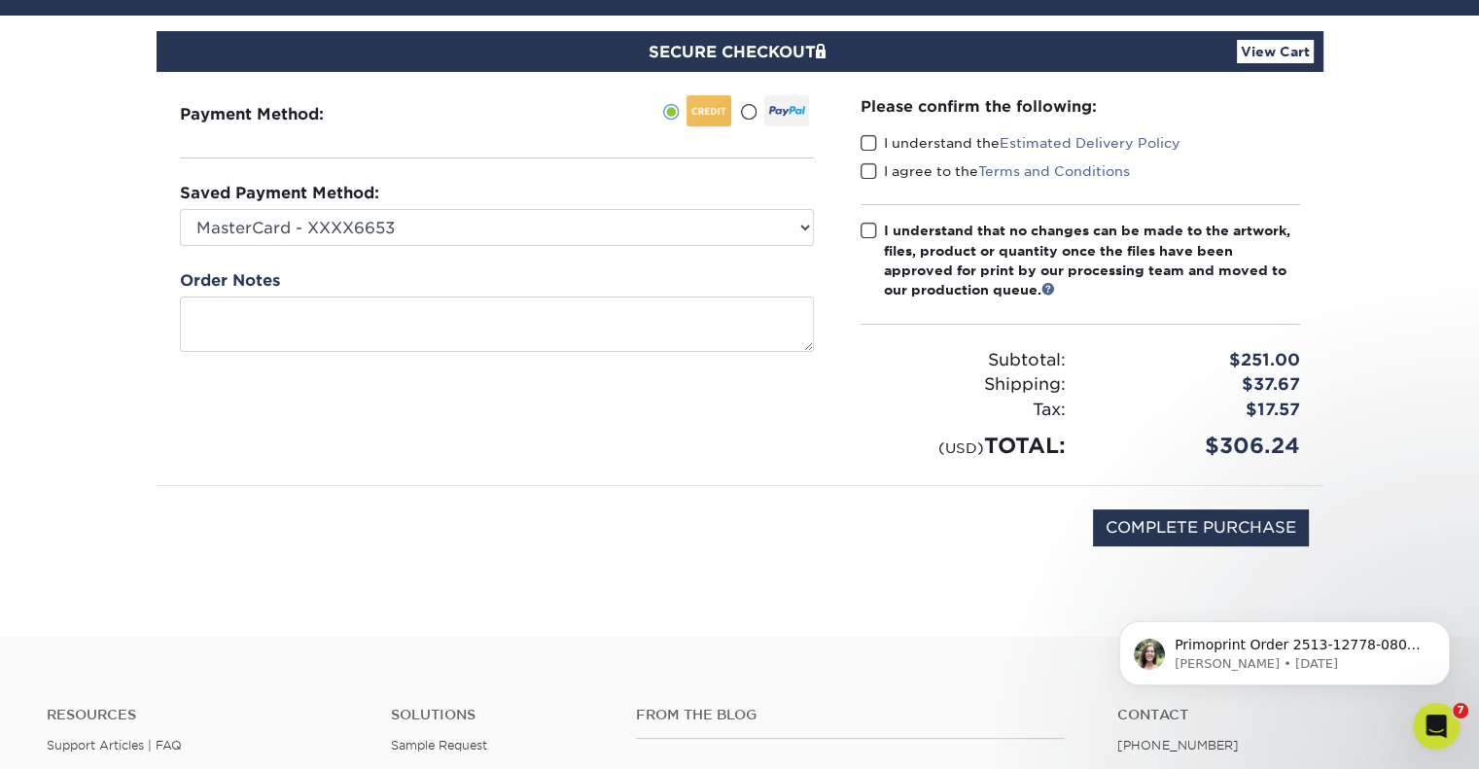
click at [898, 143] on label "I understand the Estimated Delivery Policy" at bounding box center [1020, 142] width 320 height 19
click at [0, 0] on input "I understand the Estimated Delivery Policy" at bounding box center [0, 0] width 0 height 0
click at [898, 163] on label "I agree to the Terms and Conditions" at bounding box center [994, 170] width 269 height 19
click at [0, 0] on input "I agree to the Terms and Conditions" at bounding box center [0, 0] width 0 height 0
click at [911, 248] on div "I understand that no changes can be made to the artwork, files, product or quan…" at bounding box center [1092, 261] width 416 height 80
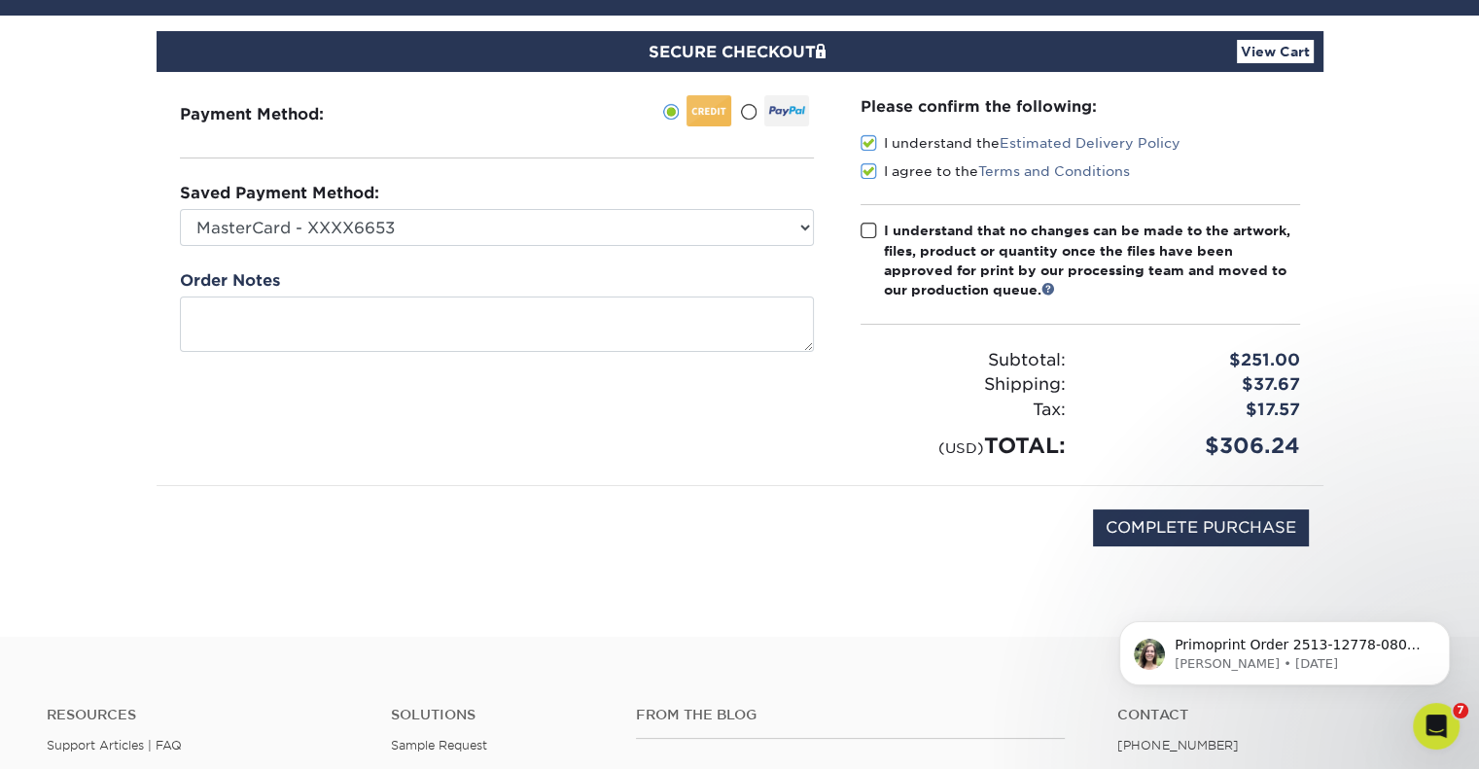
click at [0, 0] on input "I understand that no changes can be made to the artwork, files, product or quan…" at bounding box center [0, 0] width 0 height 0
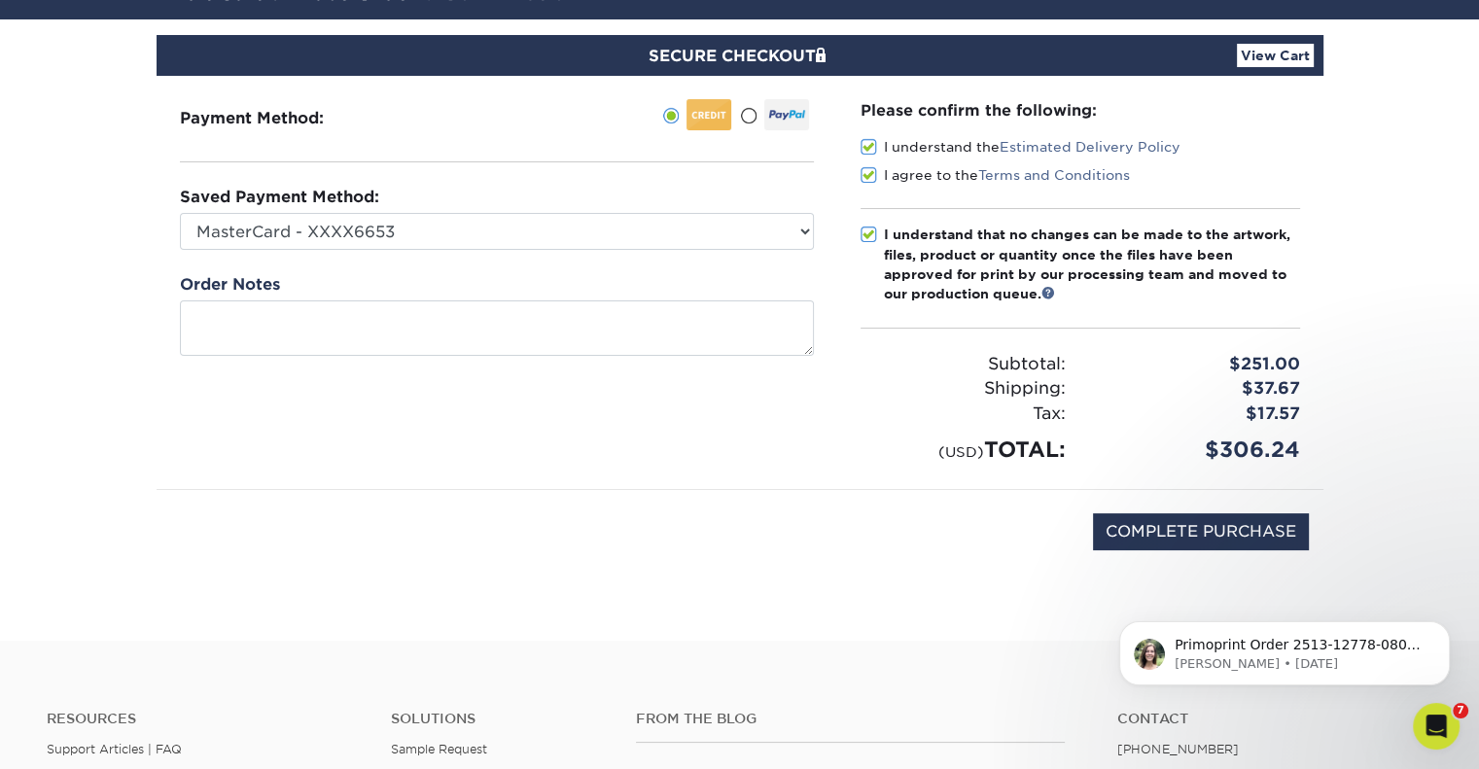
scroll to position [152, 0]
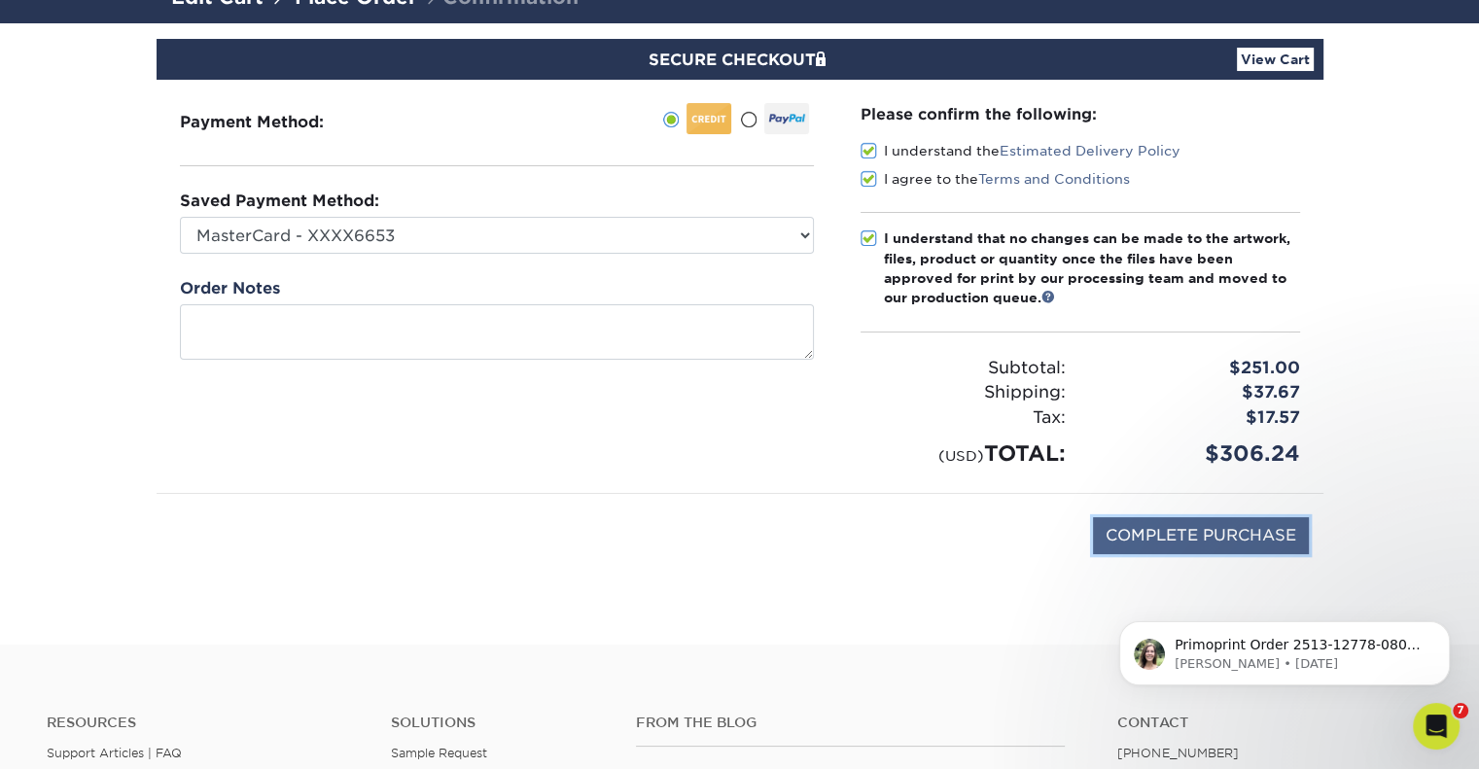
click at [1263, 531] on input "COMPLETE PURCHASE" at bounding box center [1201, 535] width 216 height 37
type input "PROCESSING, PLEASE WAIT..."
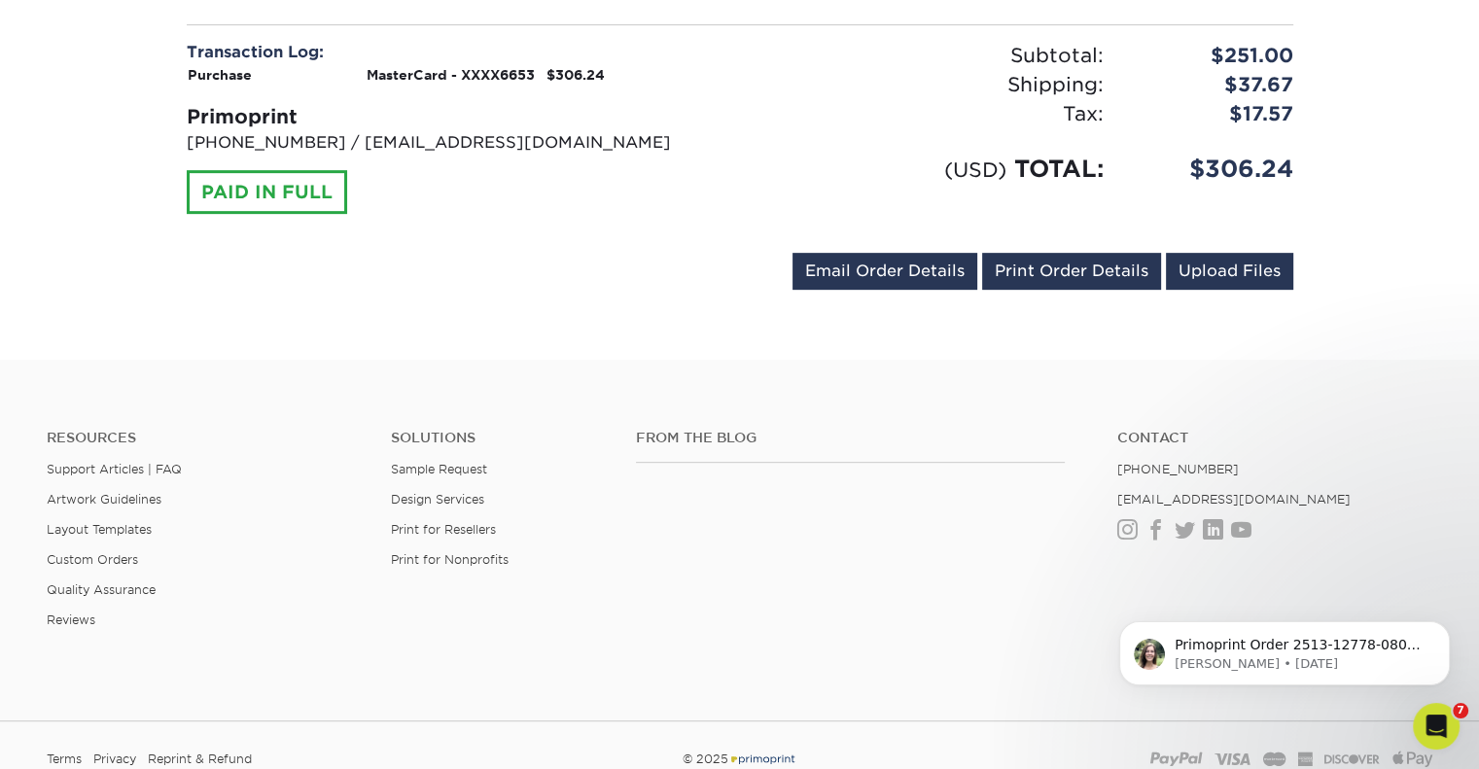
scroll to position [825, 0]
click at [945, 263] on link "Email Order Details" at bounding box center [884, 271] width 185 height 37
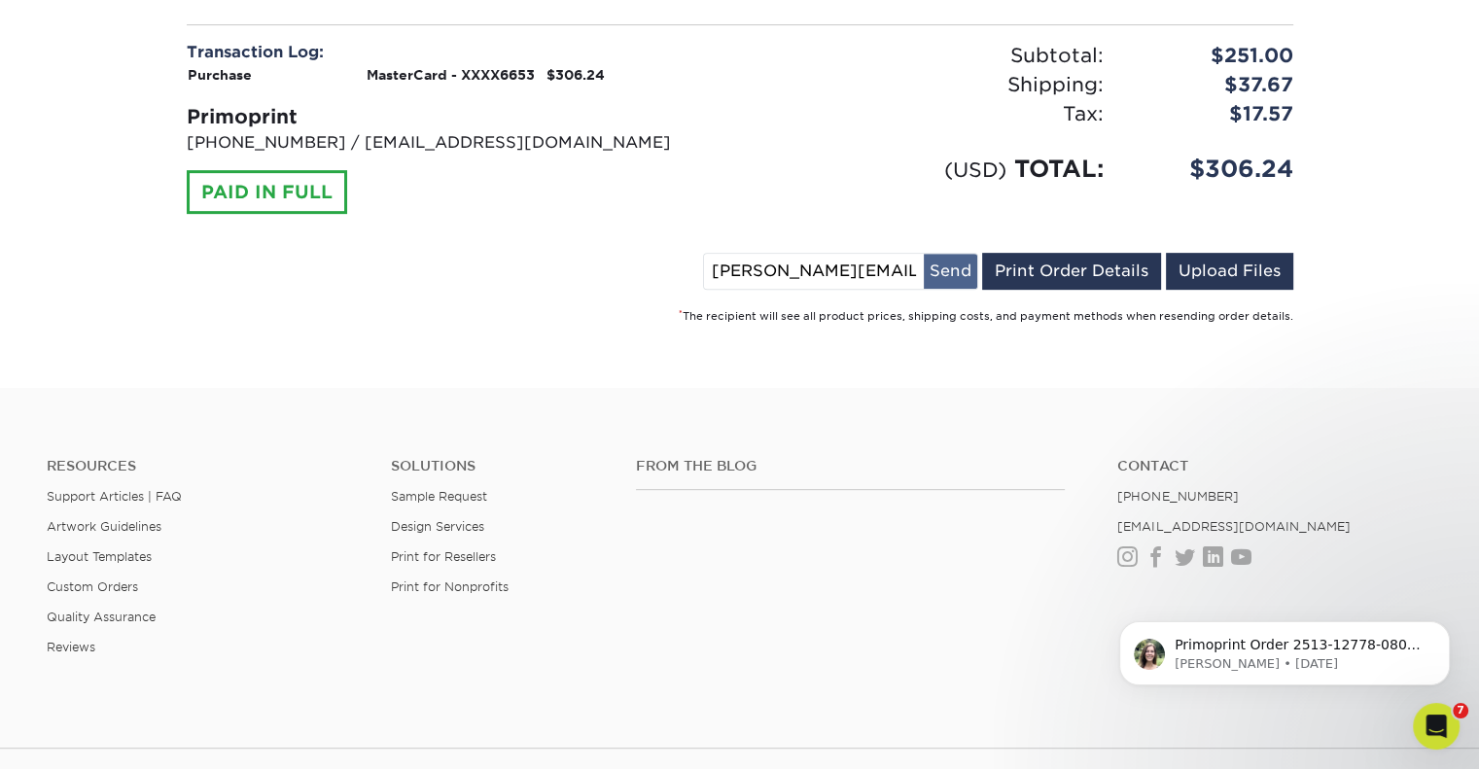
click at [952, 256] on button "Send" at bounding box center [950, 271] width 53 height 35
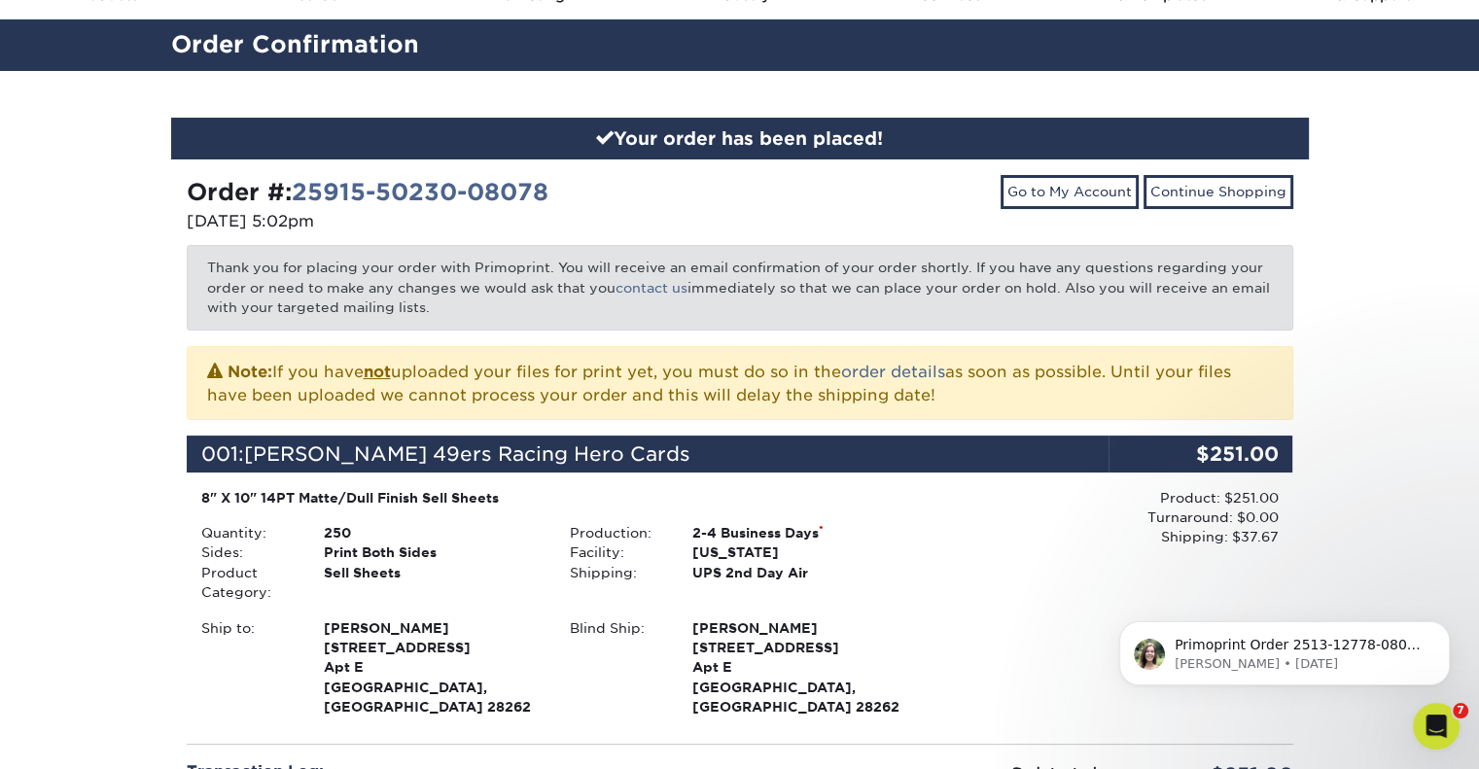
scroll to position [54, 0]
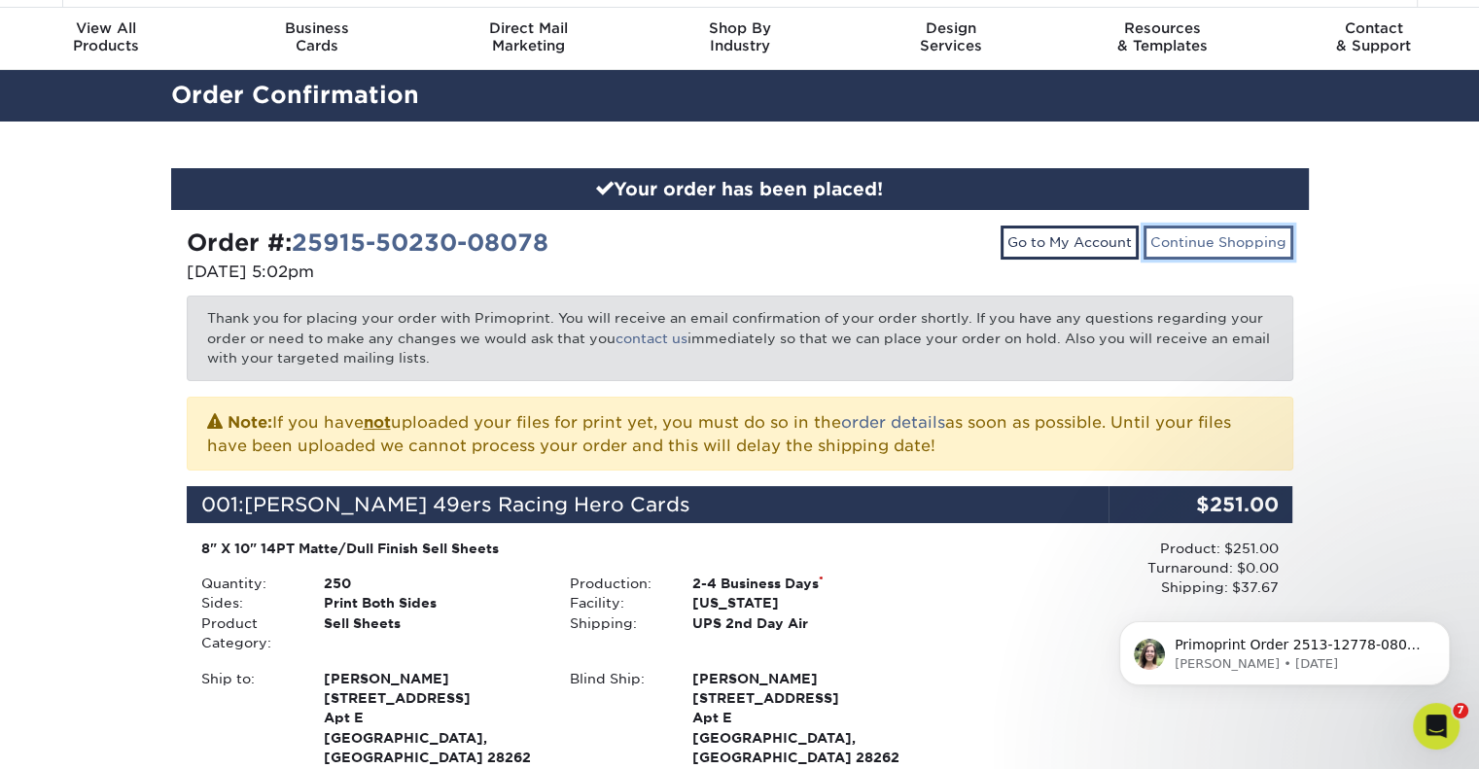
click at [1219, 228] on link "Continue Shopping" at bounding box center [1218, 242] width 150 height 33
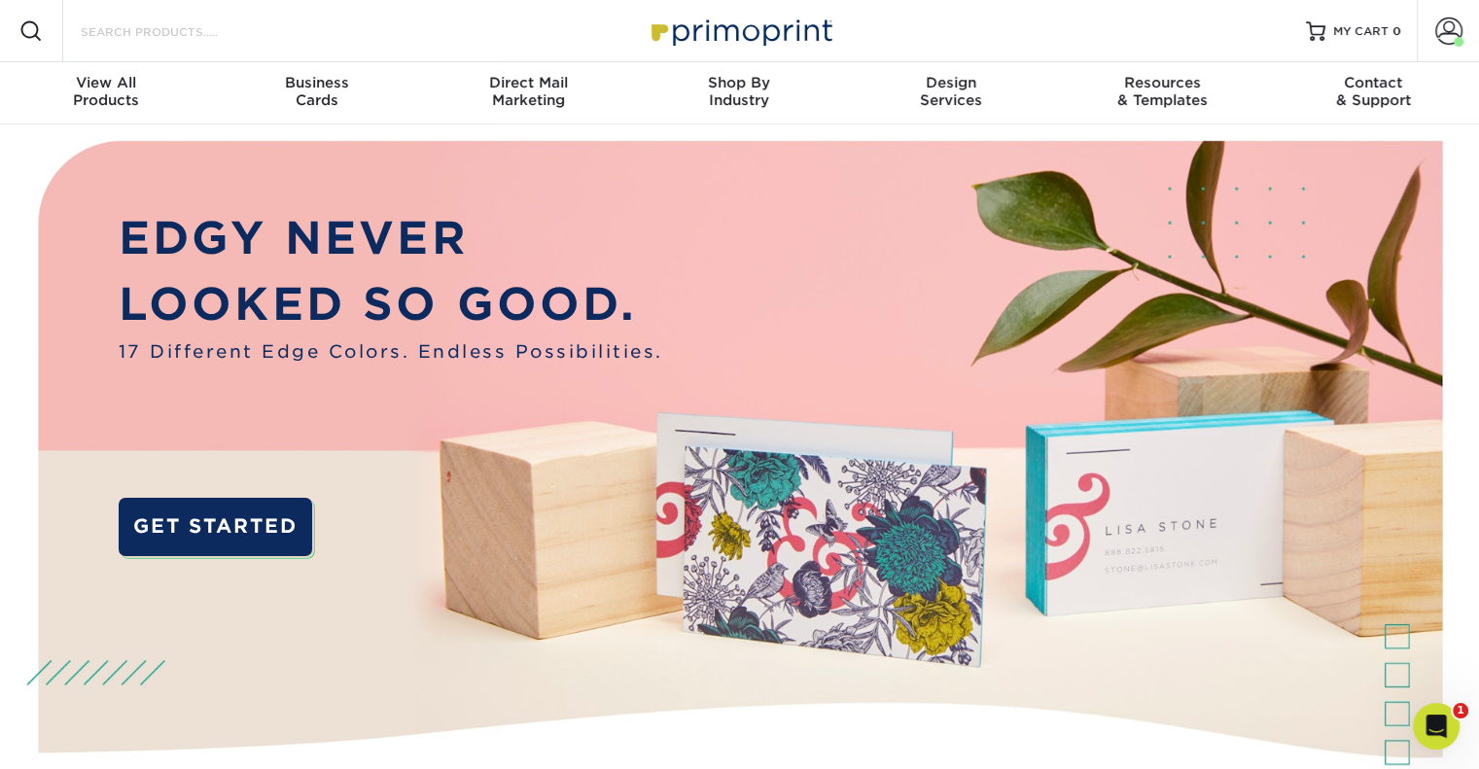
click at [173, 26] on input "Search Products" at bounding box center [174, 30] width 190 height 23
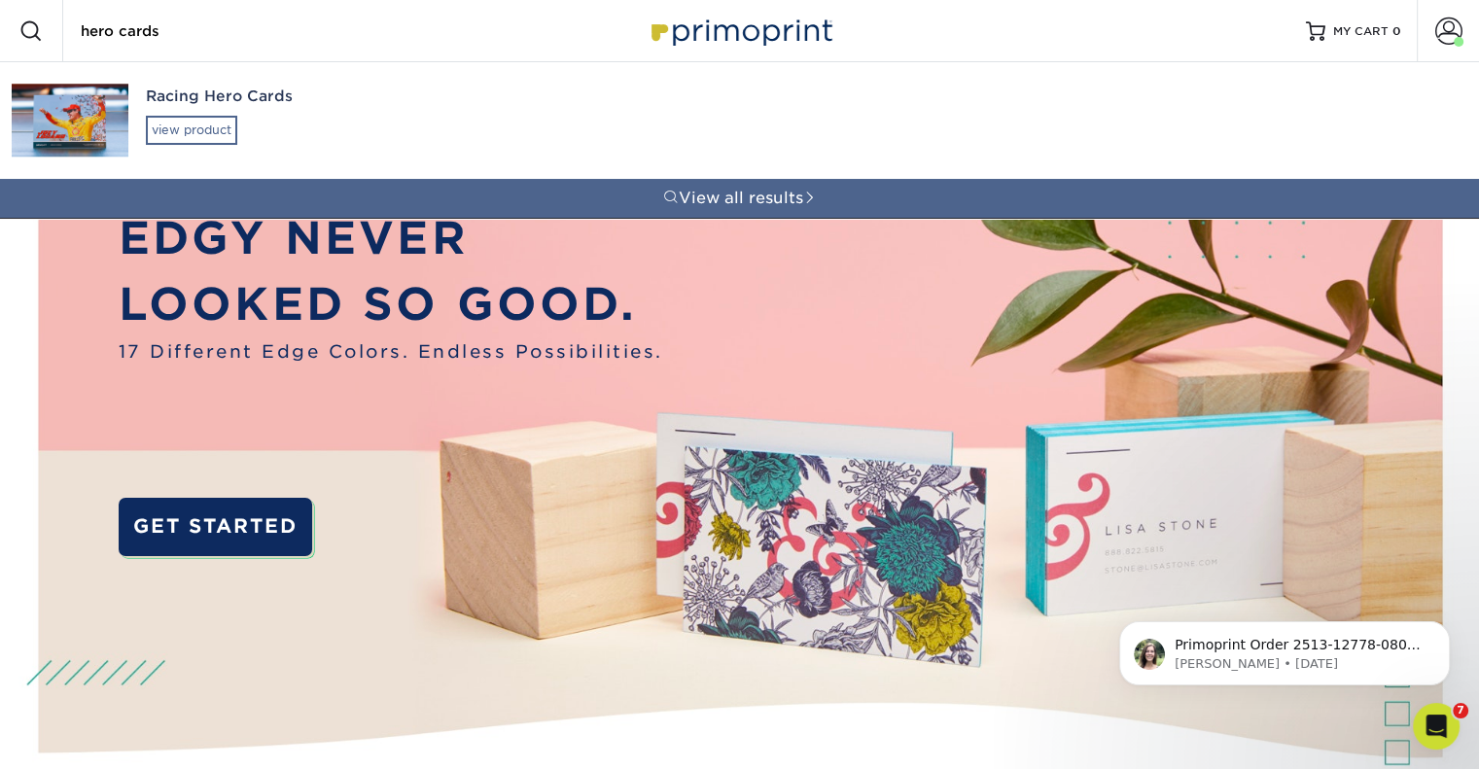
type input "hero cards"
click at [203, 116] on div "view product" at bounding box center [191, 130] width 91 height 29
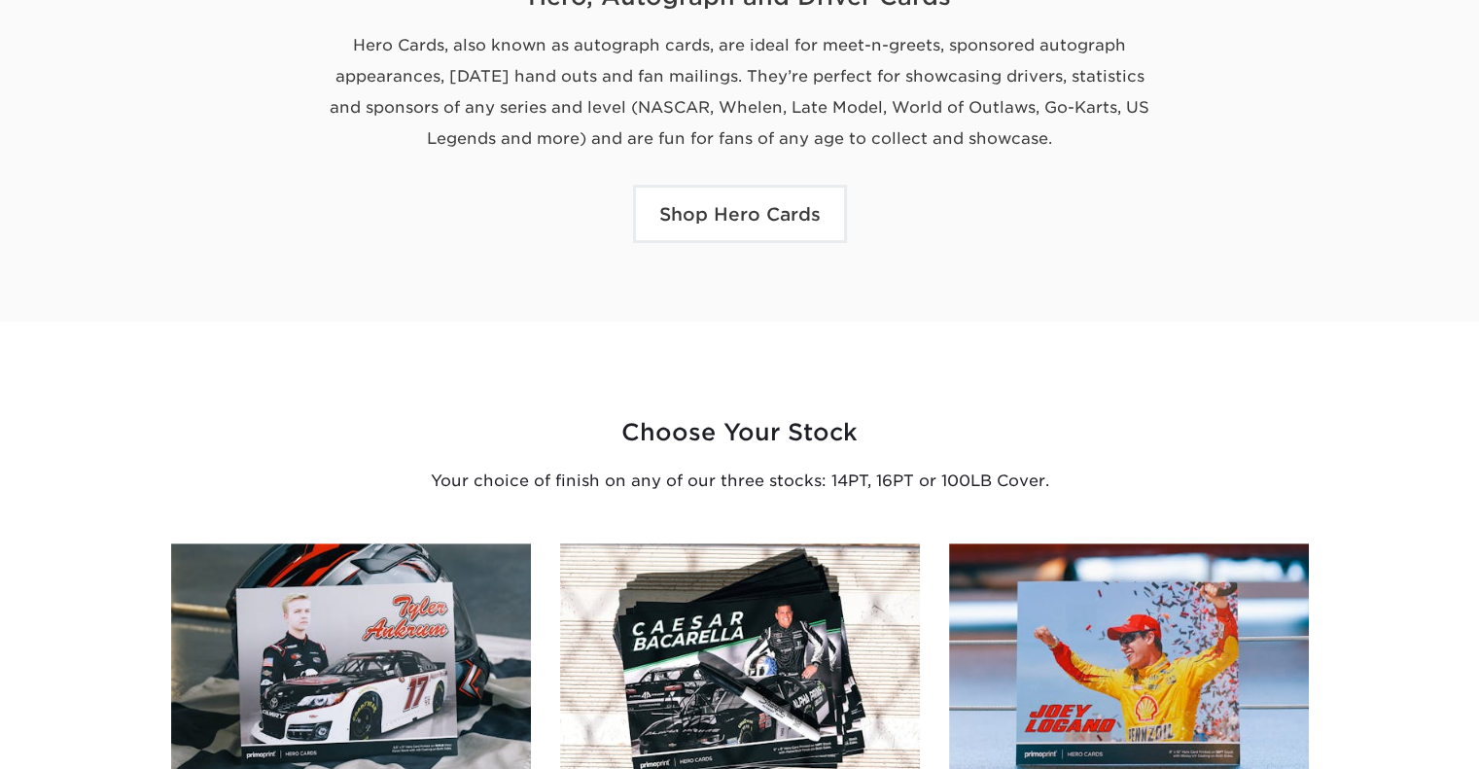
scroll to position [812, 0]
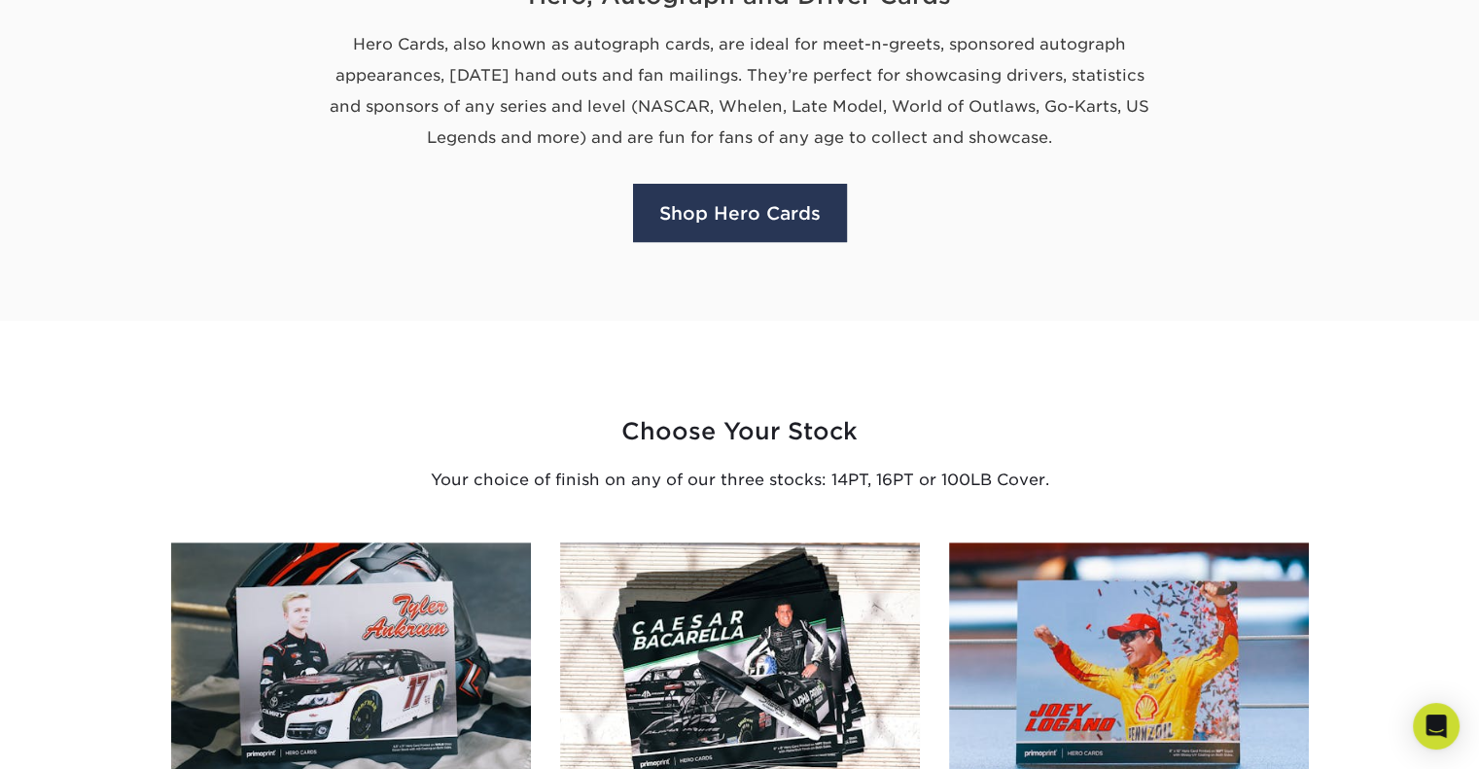
click at [769, 199] on link "Shop Hero Cards" at bounding box center [740, 213] width 214 height 58
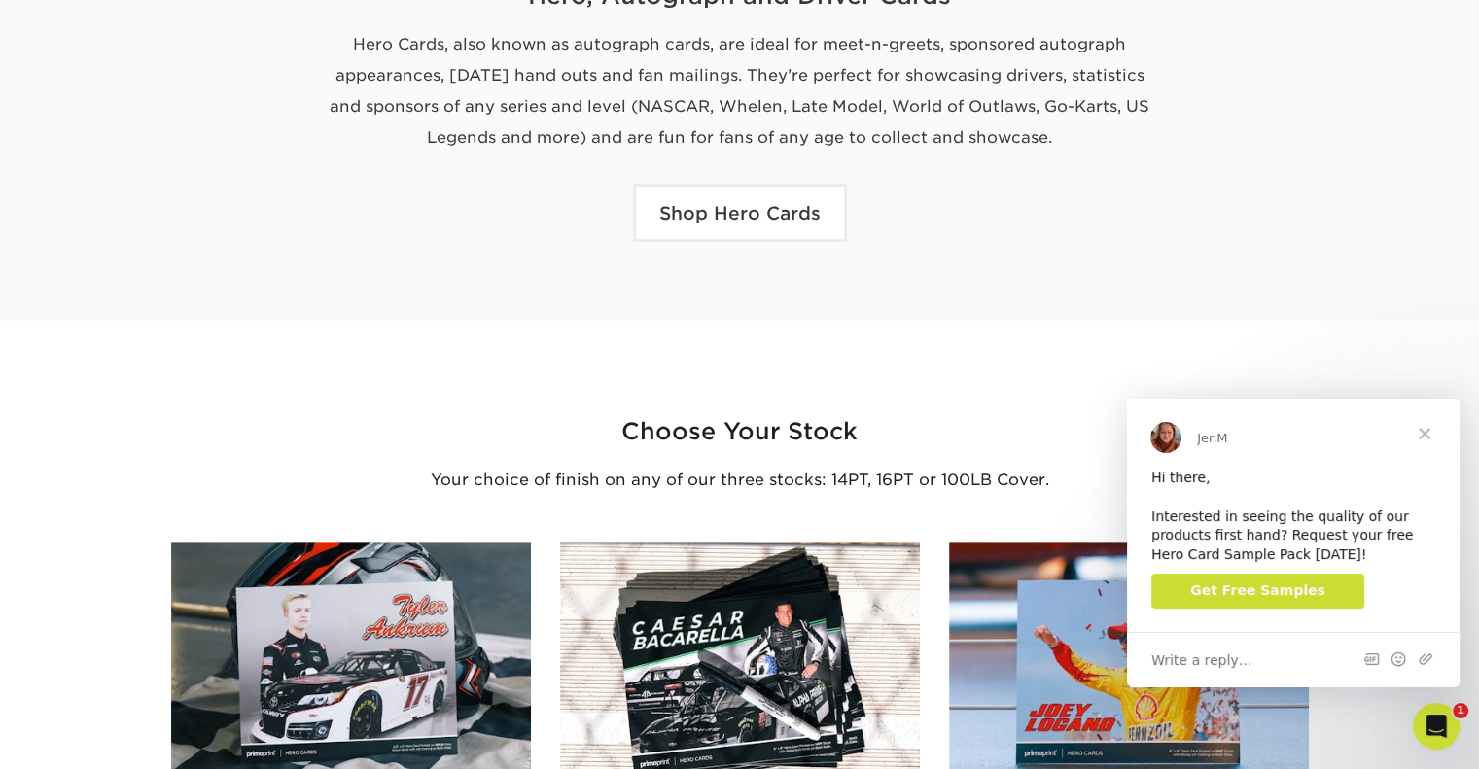
scroll to position [0, 0]
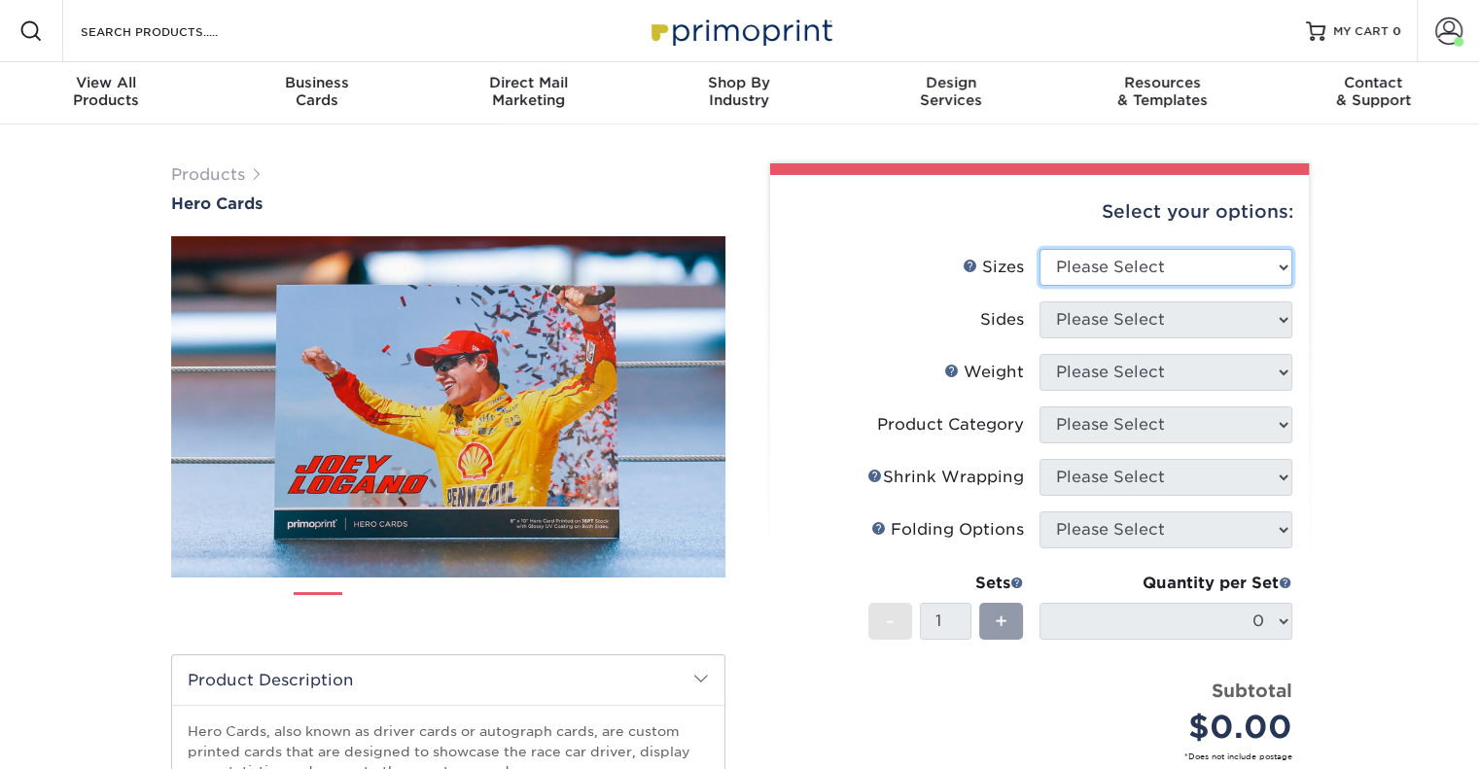
click at [1097, 272] on select "Please Select 1.5" x 7" 4" x 6" 5" x 7" 6" x 8" 6" x 8.5" 6" x 9" 7" x 8.5" 7.5…" at bounding box center [1165, 267] width 253 height 37
select select "8.00x10.00"
click at [1039, 249] on select "Please Select 1.5" x 7" 4" x 6" 5" x 7" 6" x 8" 6" x 8.5" 6" x 9" 7" x 8.5" 7.5…" at bounding box center [1165, 267] width 253 height 37
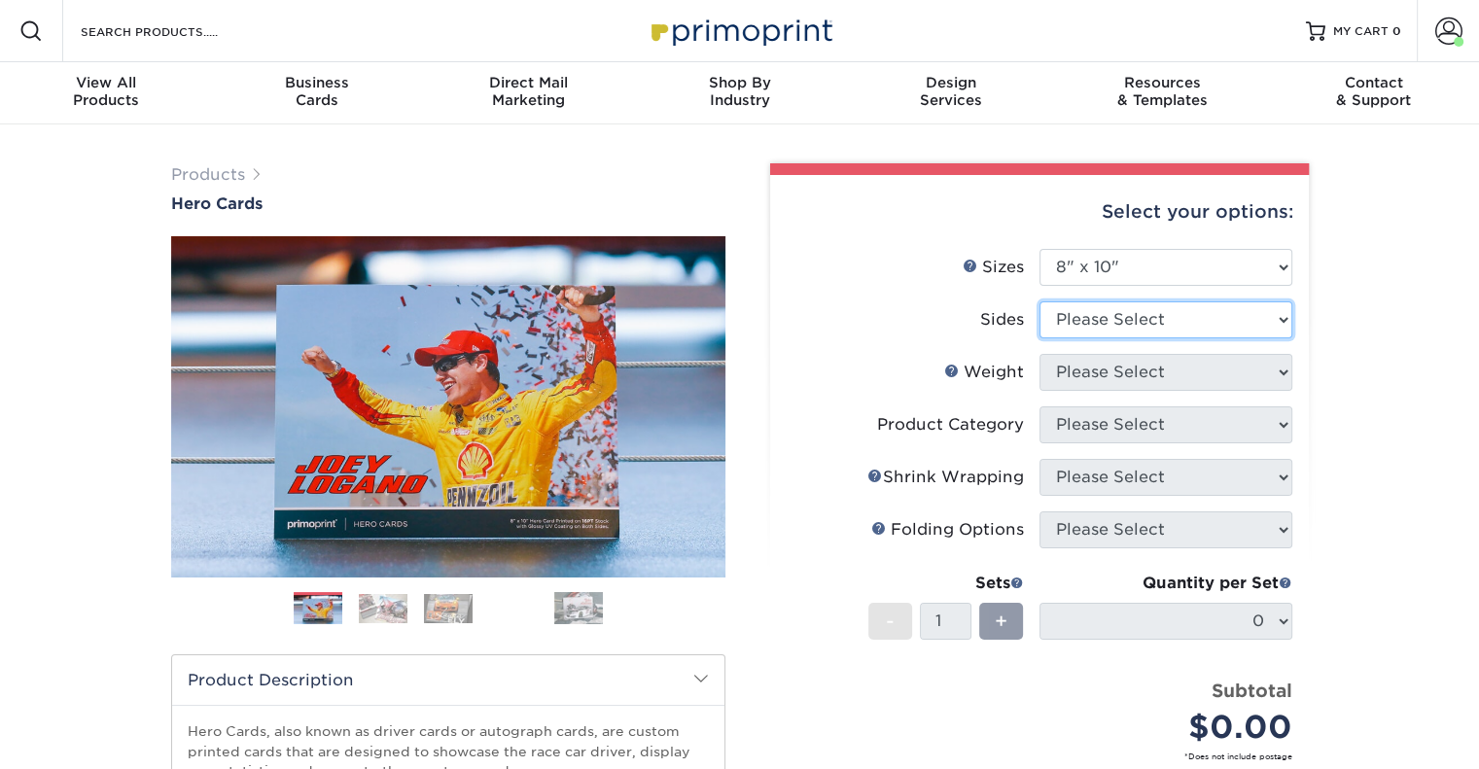
click at [1067, 327] on select "Please Select Print Both Sides Print Front Only" at bounding box center [1165, 319] width 253 height 37
select select "13abbda7-1d64-4f25-8bb2-c179b224825d"
click at [1039, 301] on select "Please Select Print Both Sides Print Front Only" at bounding box center [1165, 319] width 253 height 37
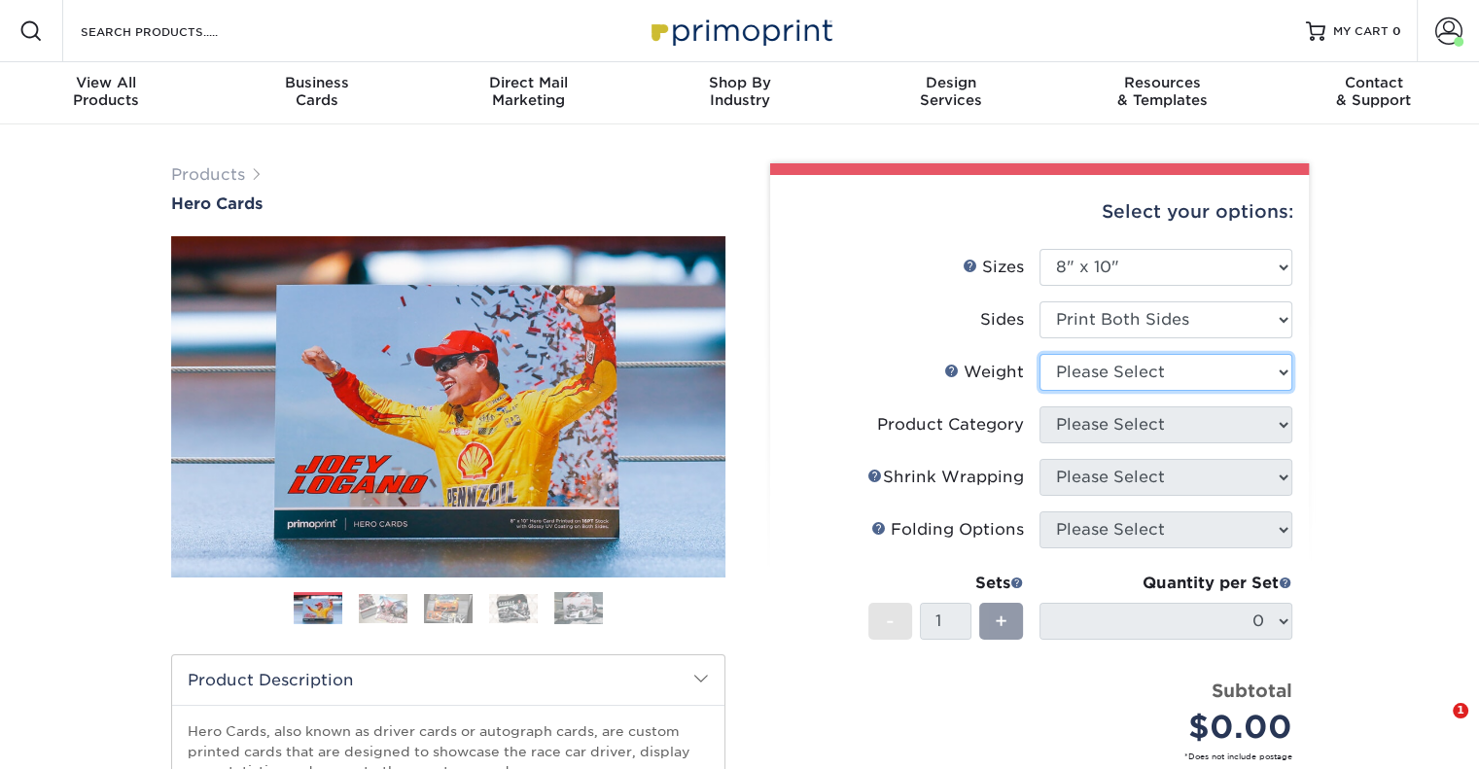
click at [1093, 382] on select "Please Select 100LB 14PT 16PT" at bounding box center [1165, 372] width 253 height 37
select select "14PT"
click at [1039, 354] on select "Please Select 100LB 14PT 16PT" at bounding box center [1165, 372] width 253 height 37
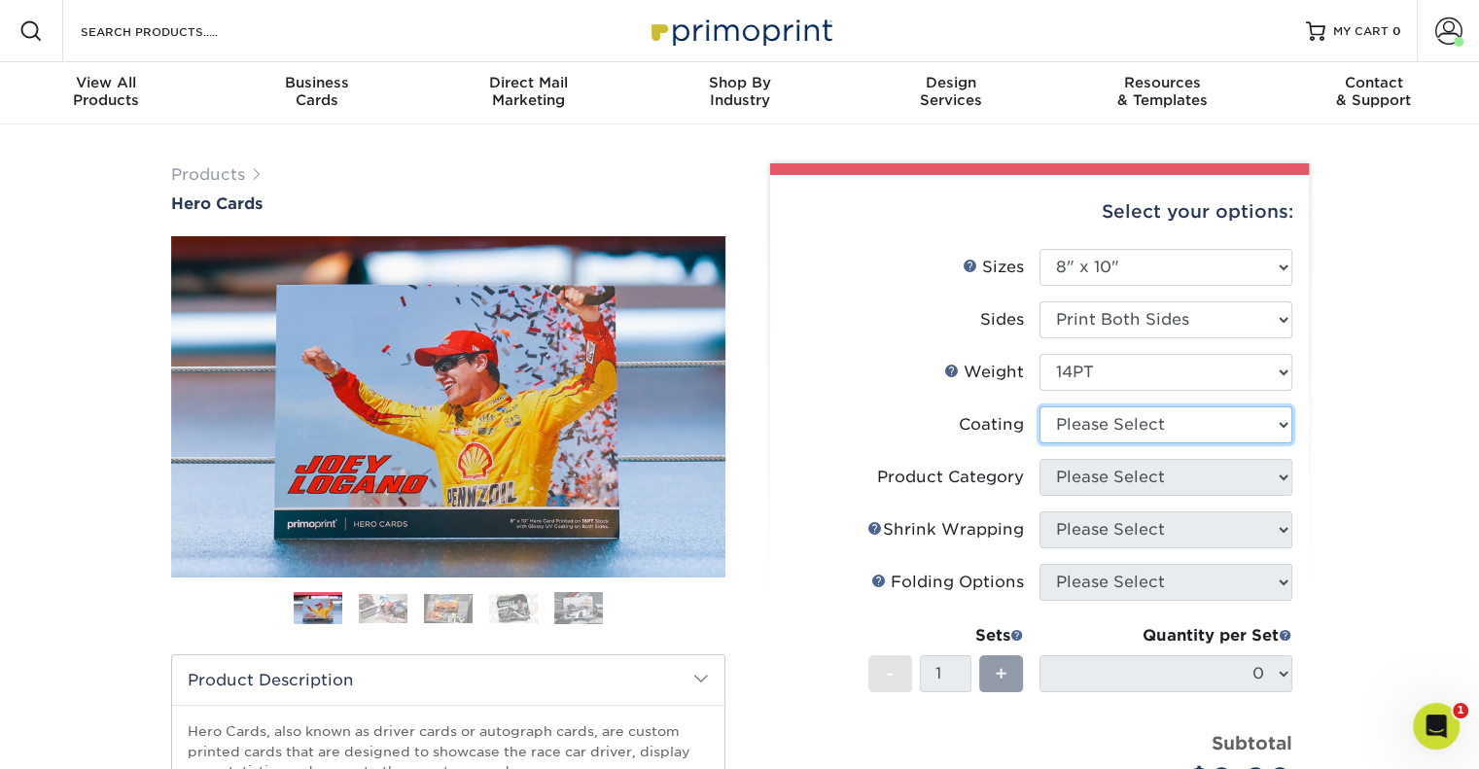
click at [1104, 435] on select at bounding box center [1165, 424] width 253 height 37
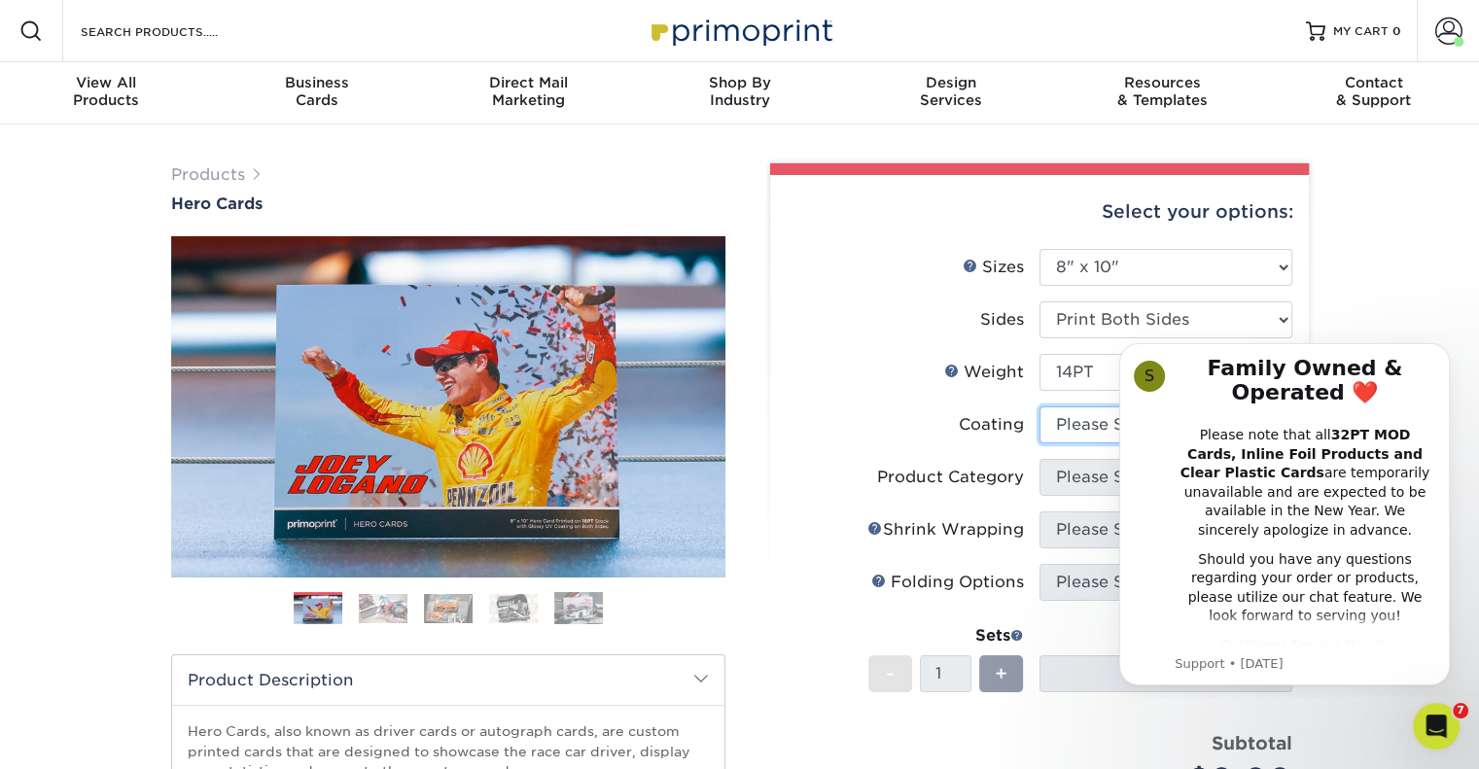
select select "121bb7b5-3b4d-429f-bd8d-bbf80e953313"
click at [1039, 406] on select at bounding box center [1165, 424] width 253 height 37
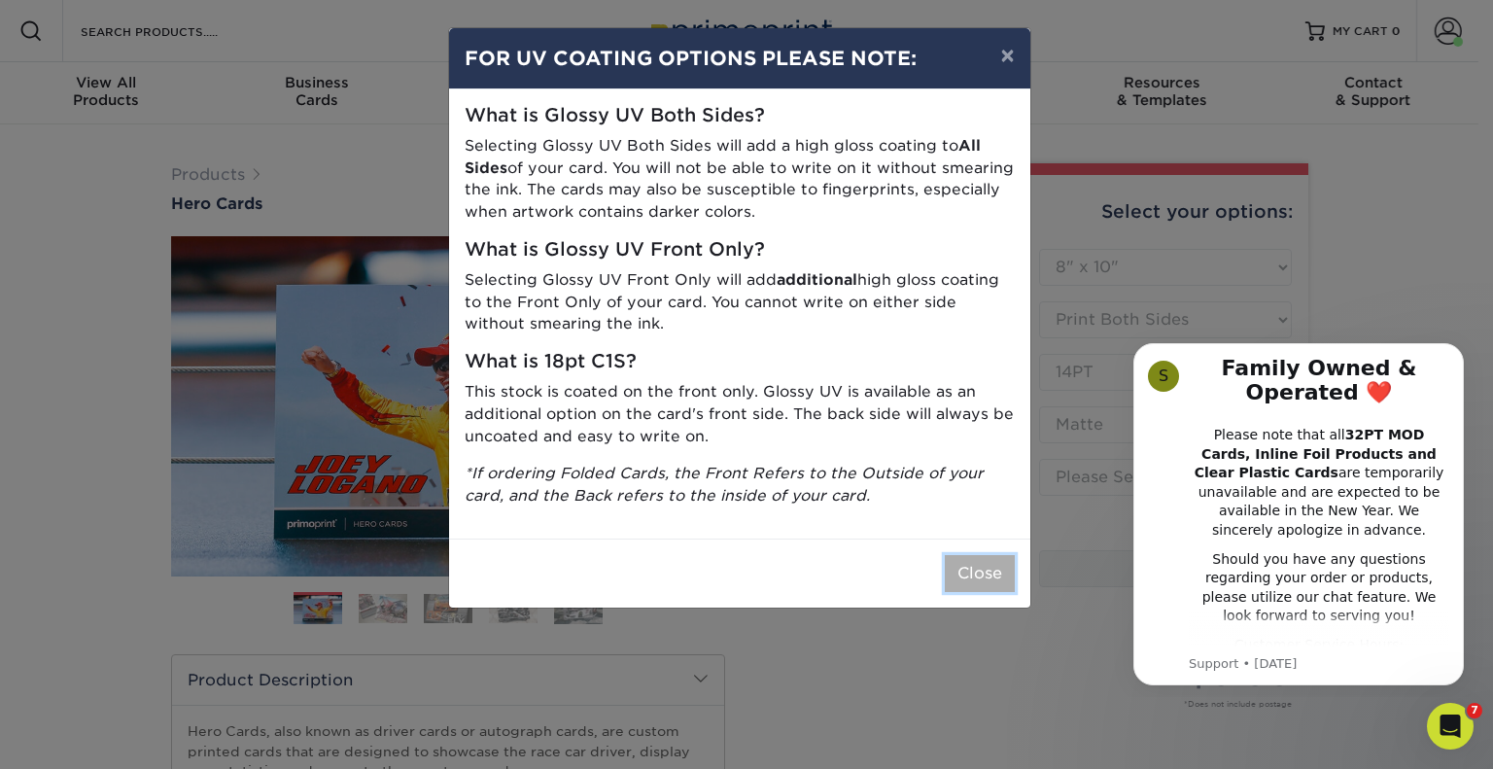
click at [985, 565] on button "Close" at bounding box center [980, 573] width 70 height 37
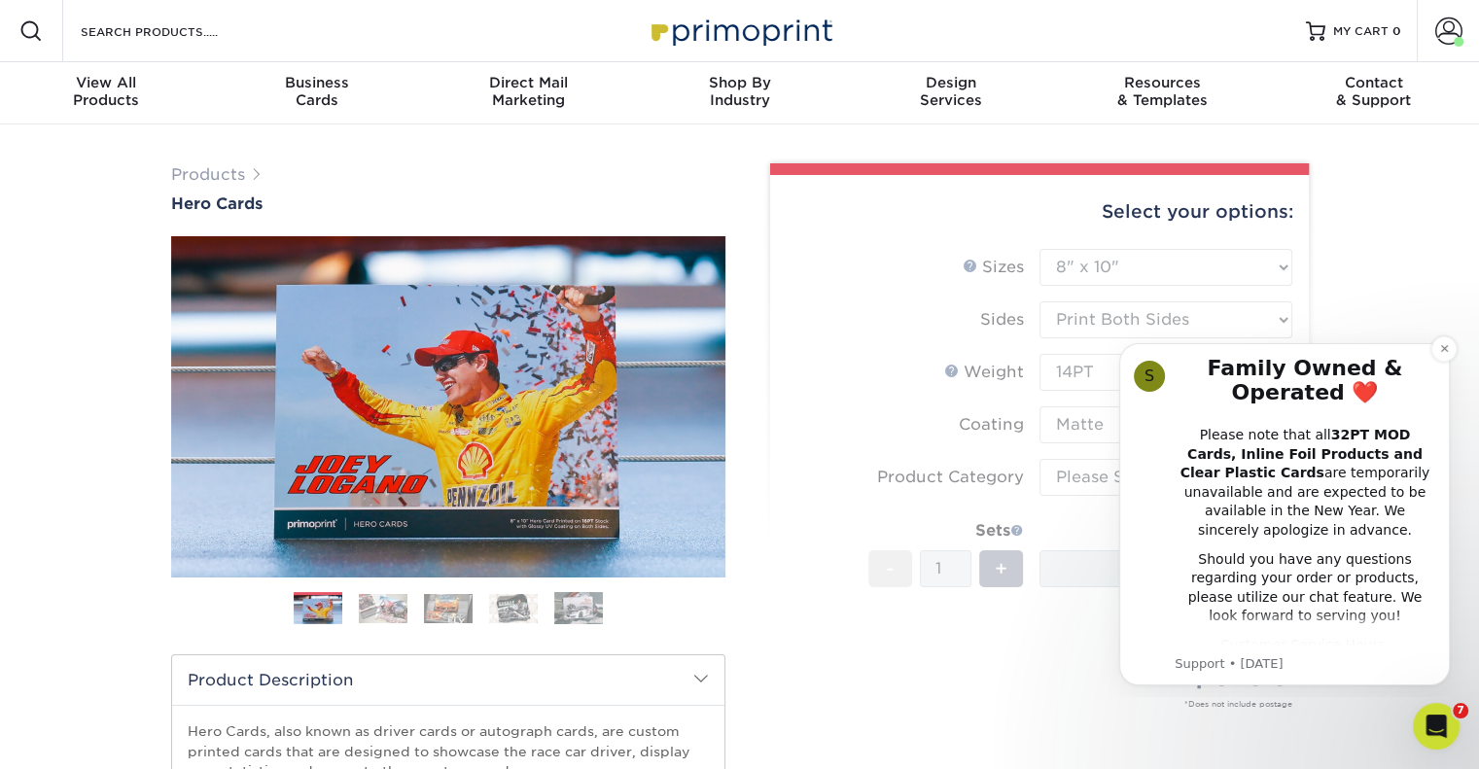
click at [1433, 345] on button "Dismiss notification" at bounding box center [1443, 348] width 25 height 25
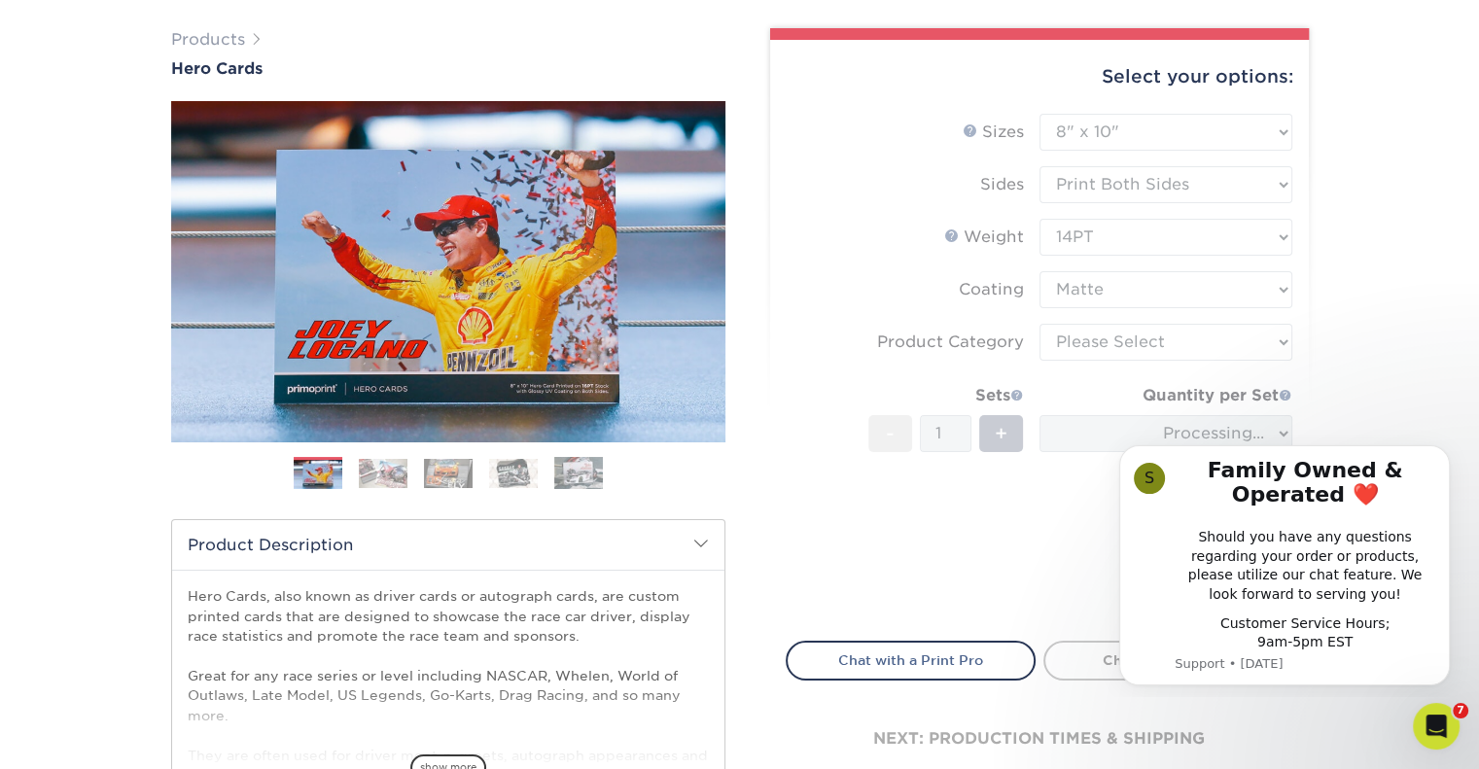
scroll to position [158, 0]
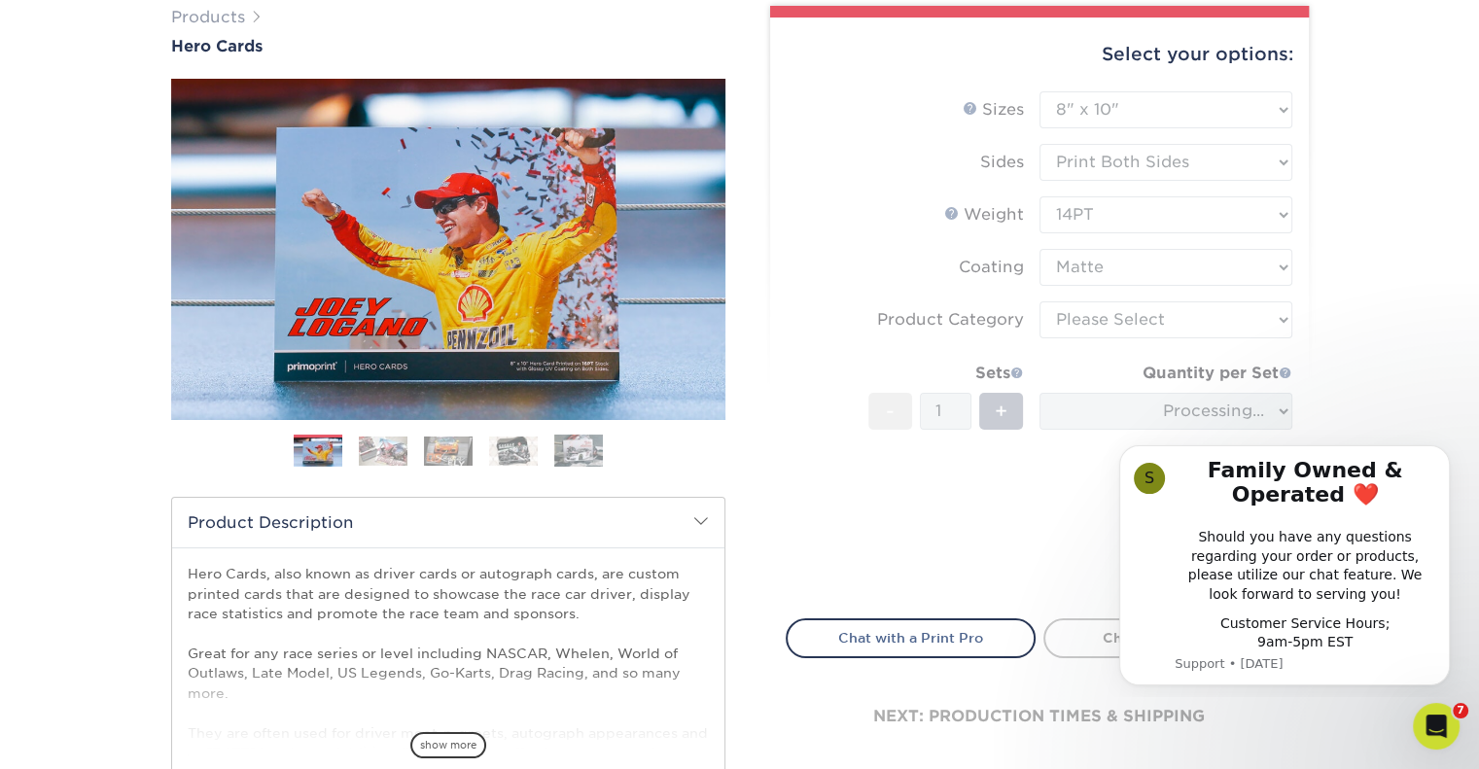
click at [1161, 316] on form "Sizes Help Sizes Please Select 1.5" x 7" 4" x 6" 5" x 7" 6" x 8" 6" x 8.5" 6" x…" at bounding box center [1040, 343] width 508 height 505
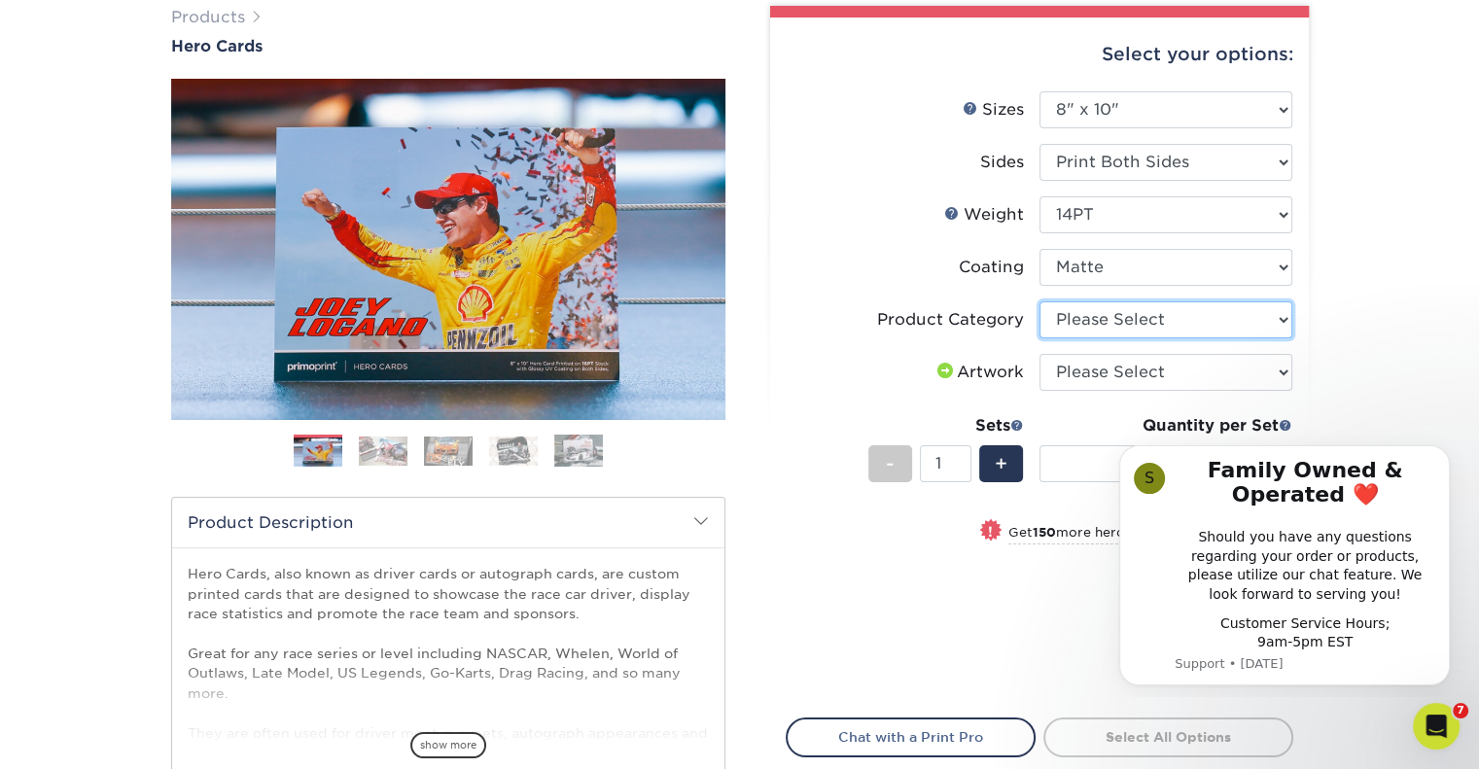
click at [1159, 324] on select "Please Select Sell Sheets" at bounding box center [1165, 319] width 253 height 37
select select "eddd4a87-9082-47bb-843b-3bca55f6c842"
click at [1039, 301] on select "Please Select Sell Sheets" at bounding box center [1165, 319] width 253 height 37
click at [1143, 375] on select "Please Select I will upload files I need a design - $150" at bounding box center [1165, 372] width 253 height 37
select select "upload"
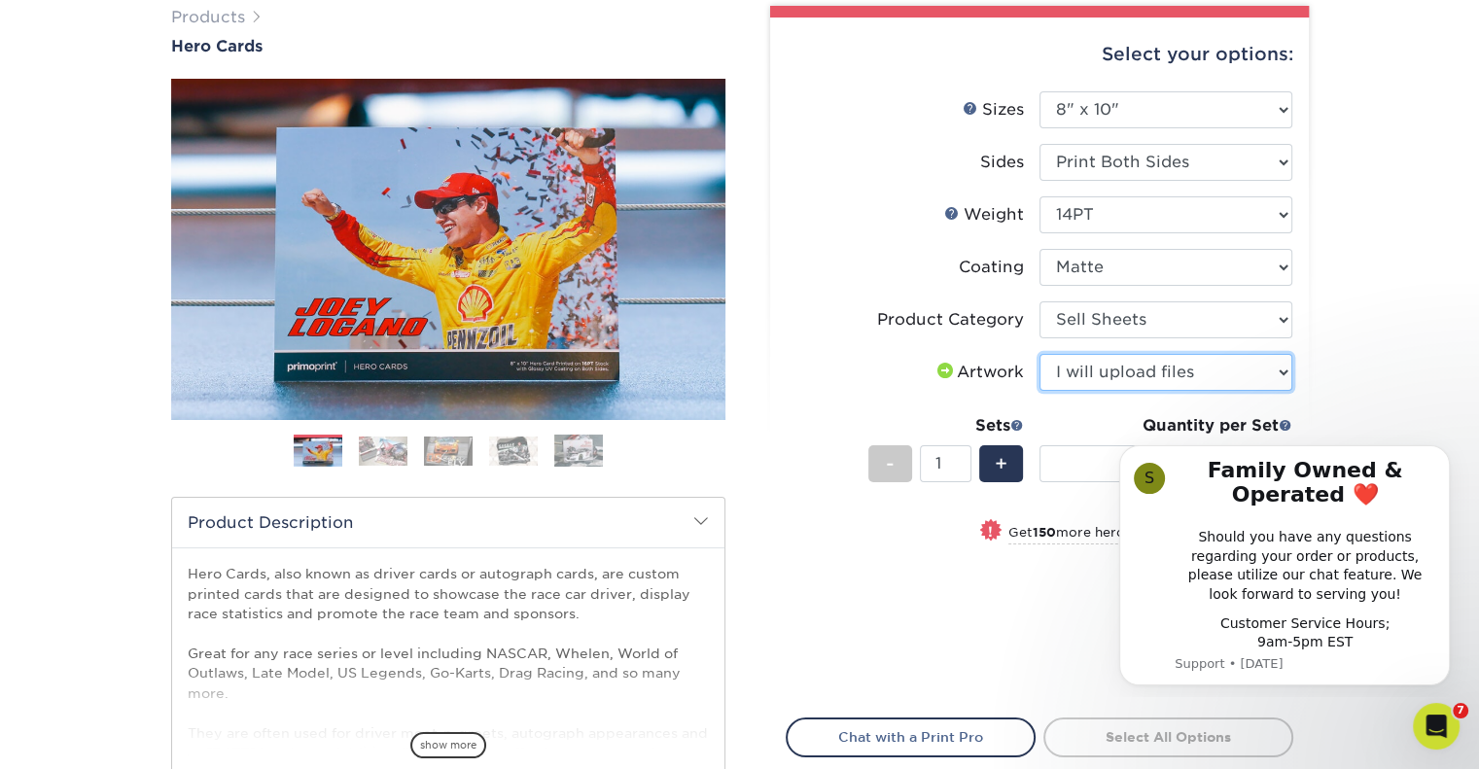
click at [1039, 354] on select "Please Select I will upload files I need a design - $150" at bounding box center [1165, 372] width 253 height 37
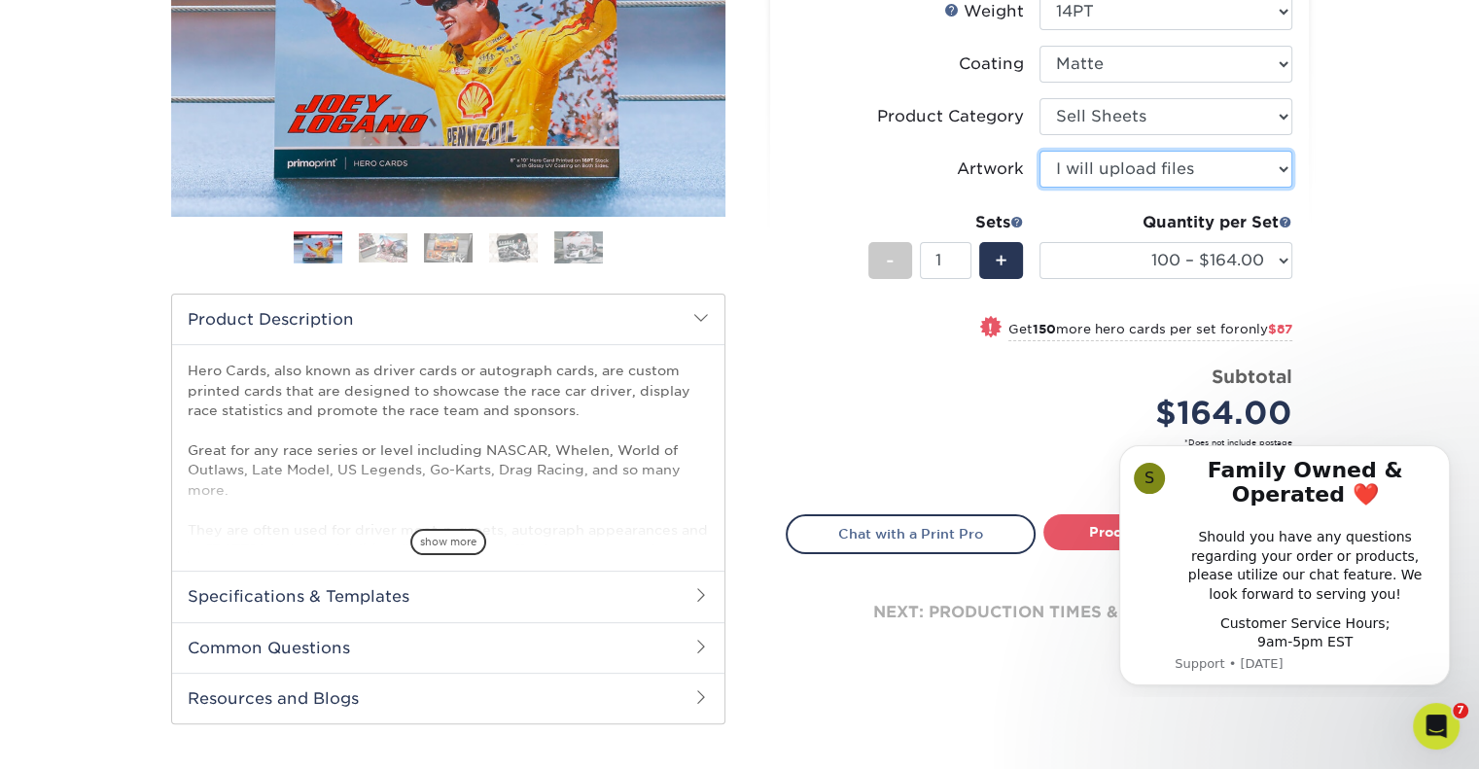
scroll to position [268, 0]
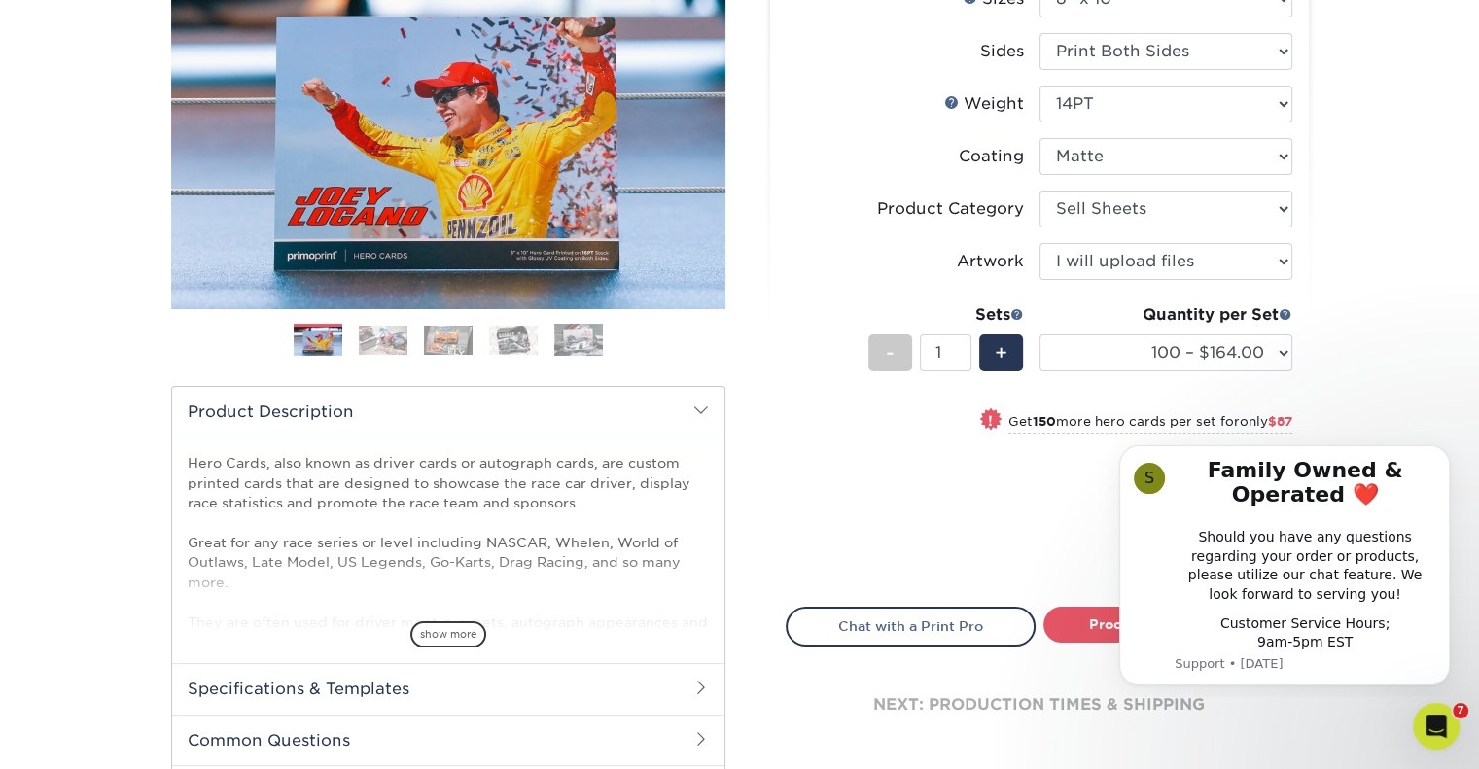
click at [1348, 358] on div "Products Hero Cards Previous Next ," at bounding box center [739, 375] width 1479 height 1038
